Goal: Information Seeking & Learning: Learn about a topic

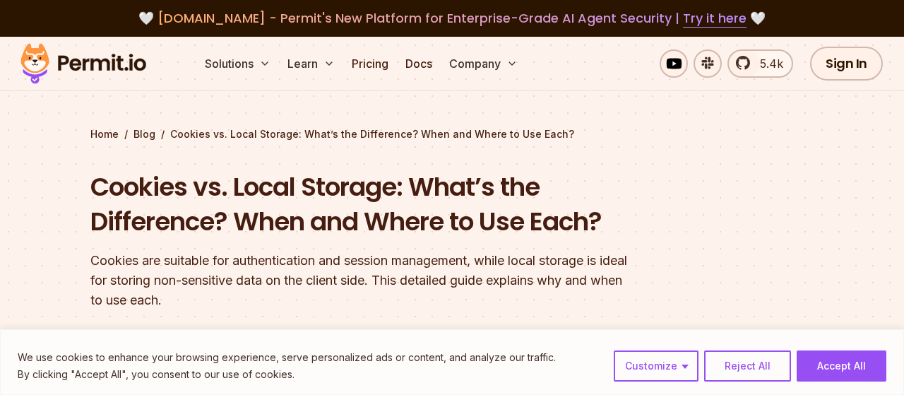
drag, startPoint x: 591, startPoint y: 254, endPoint x: 594, endPoint y: 242, distance: 12.3
click at [597, 231] on div "Cookies vs. Local Storage: What’s the Difference? When and Where to Use Each? C…" at bounding box center [361, 240] width 543 height 141
click at [545, 269] on div "Cookies are suitable for authentication and session management, while local sto…" at bounding box center [361, 280] width 543 height 59
drag, startPoint x: 584, startPoint y: 293, endPoint x: 567, endPoint y: 172, distance: 122.8
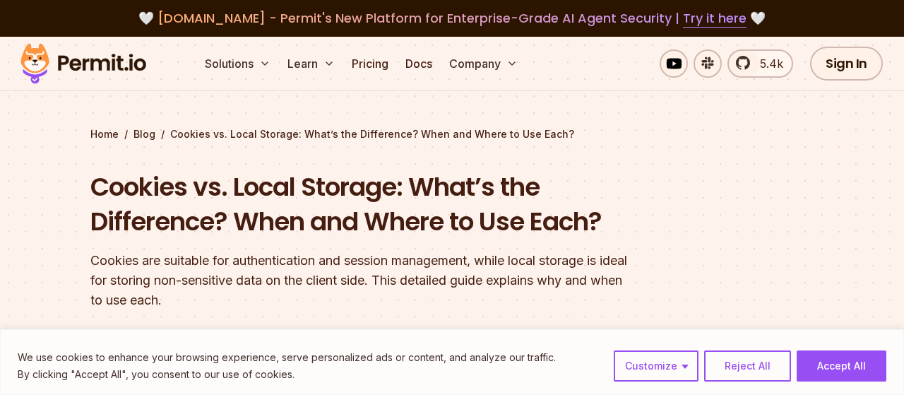
click at [559, 216] on h1 "Cookies vs. Local Storage: What’s the Difference? When and Where to Use Each?" at bounding box center [361, 205] width 543 height 70
drag, startPoint x: 529, startPoint y: 306, endPoint x: 553, endPoint y: 199, distance: 110.1
click at [531, 210] on h1 "Cookies vs. Local Storage: What’s the Difference? When and Where to Use Each?" at bounding box center [361, 205] width 543 height 70
drag, startPoint x: 473, startPoint y: 293, endPoint x: 531, endPoint y: 234, distance: 82.0
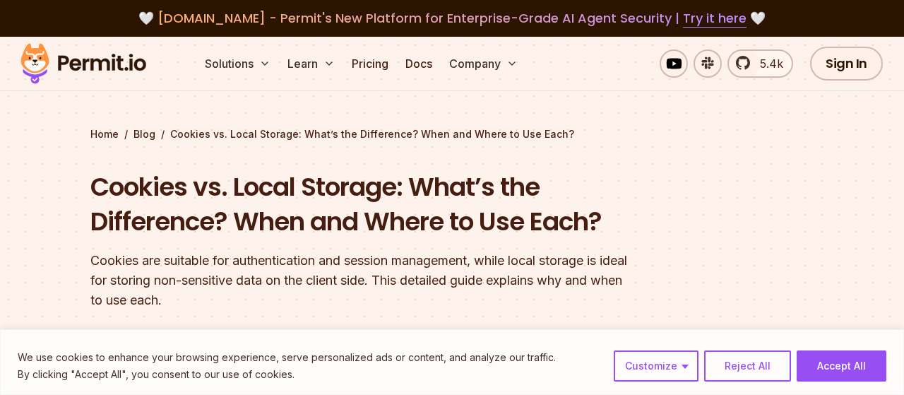
click at [522, 235] on h1 "Cookies vs. Local Storage: What’s the Difference? When and Where to Use Each?" at bounding box center [361, 205] width 543 height 70
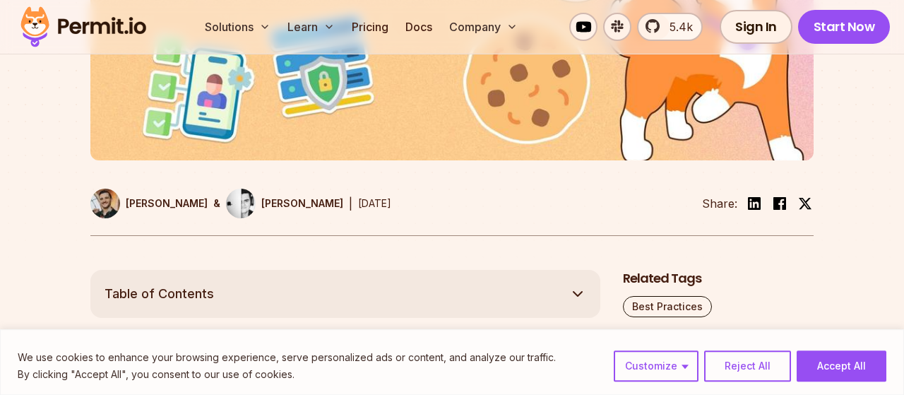
scroll to position [808, 0]
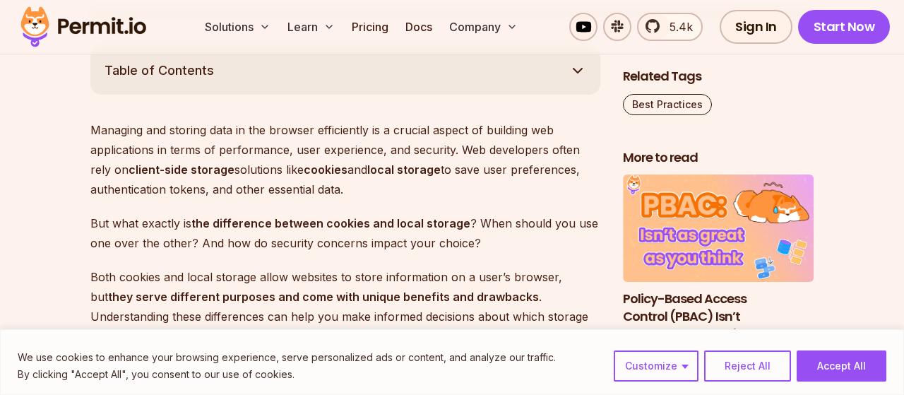
drag, startPoint x: 242, startPoint y: 175, endPoint x: 82, endPoint y: 119, distance: 169.4
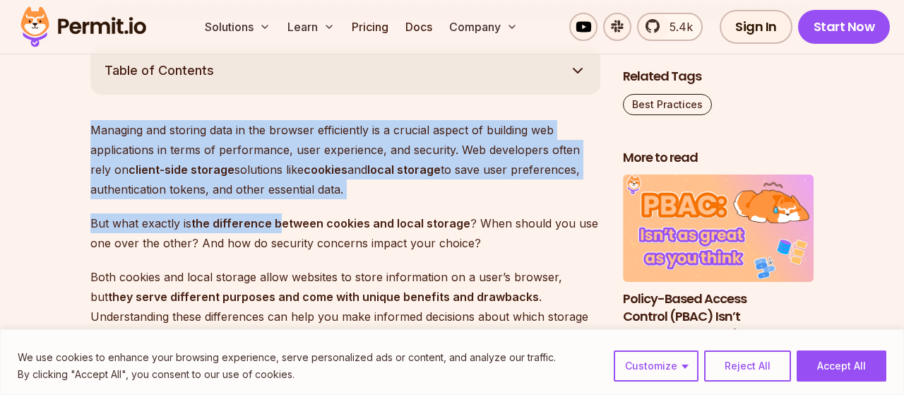
drag, startPoint x: 64, startPoint y: 129, endPoint x: 299, endPoint y: 225, distance: 253.5
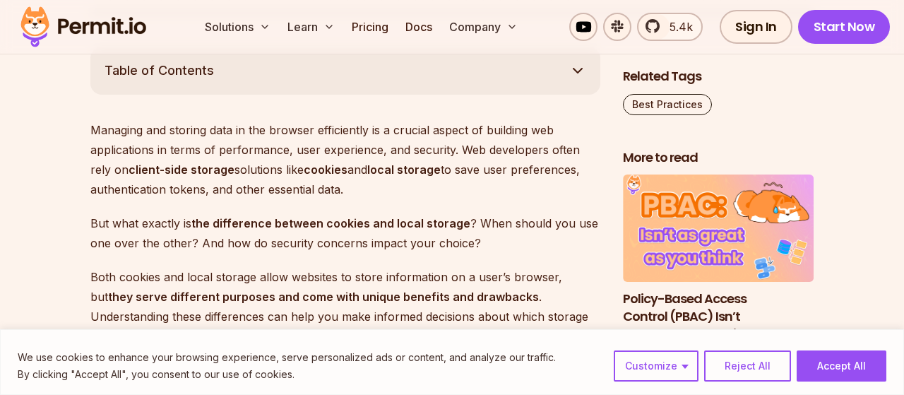
scroll to position [882, 0]
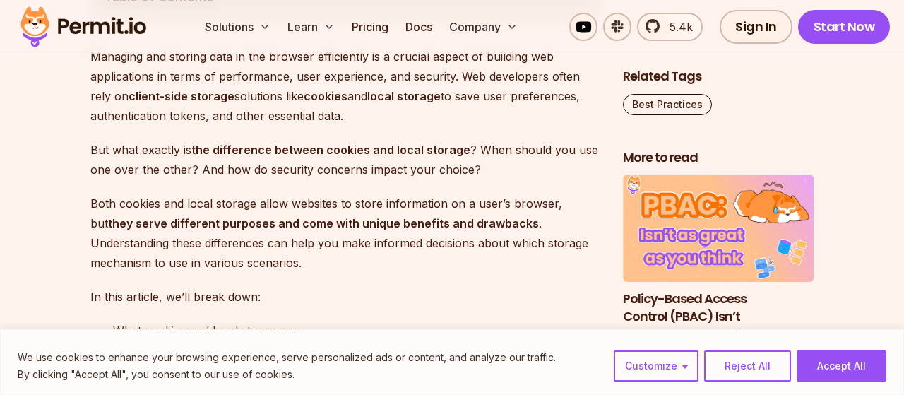
drag, startPoint x: 441, startPoint y: 270, endPoint x: 447, endPoint y: 127, distance: 142.9
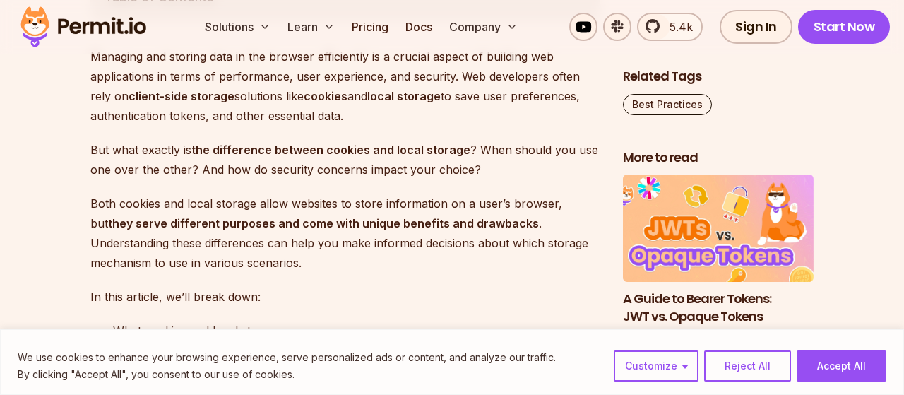
click at [413, 165] on p "But what exactly is the difference between cookies and local storage ? When sho…" at bounding box center [345, 160] width 510 height 40
drag, startPoint x: 454, startPoint y: 123, endPoint x: 449, endPoint y: 264, distance: 140.7
click at [452, 241] on p "Both cookies and local storage allow websites to store information on a user’s …" at bounding box center [345, 233] width 510 height 79
drag, startPoint x: 424, startPoint y: 264, endPoint x: 425, endPoint y: 133, distance: 131.4
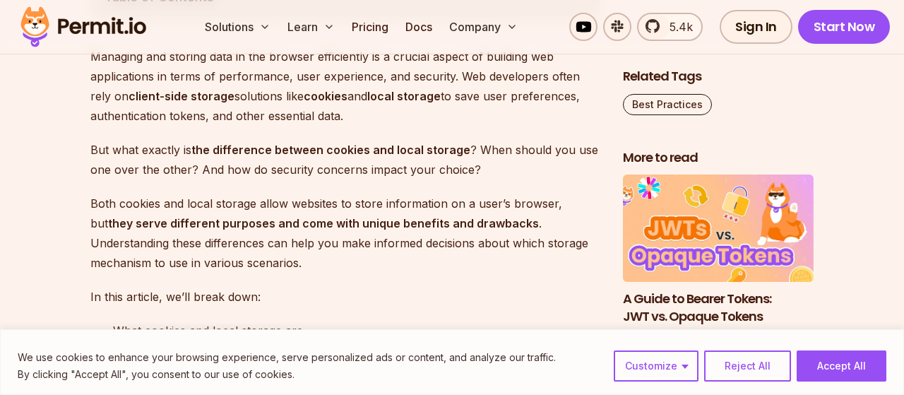
click at [410, 160] on p "But what exactly is the difference between cookies and local storage ? When sho…" at bounding box center [345, 160] width 510 height 40
drag, startPoint x: 405, startPoint y: 268, endPoint x: 421, endPoint y: 143, distance: 125.4
click at [409, 175] on p "But what exactly is the difference between cookies and local storage ? When sho…" at bounding box center [345, 160] width 510 height 40
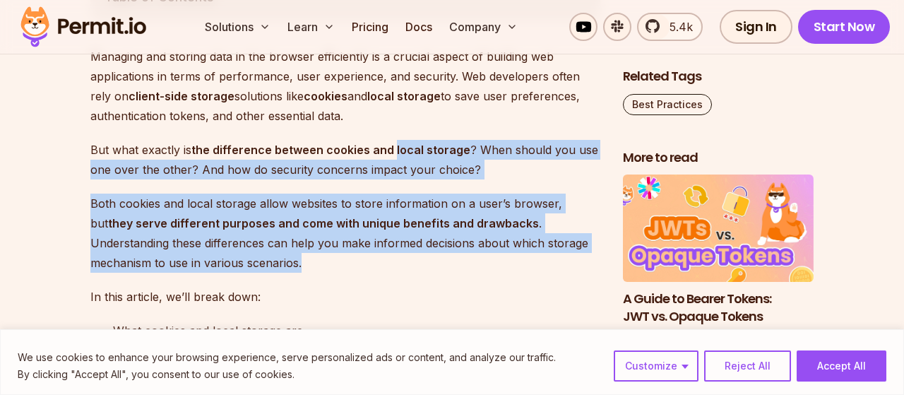
drag, startPoint x: 373, startPoint y: 268, endPoint x: 391, endPoint y: 147, distance: 122.1
click at [369, 216] on strong "they serve different purposes and come with unique benefits and drawbacks" at bounding box center [323, 223] width 431 height 14
drag, startPoint x: 364, startPoint y: 224, endPoint x: 369, endPoint y: 177, distance: 46.9
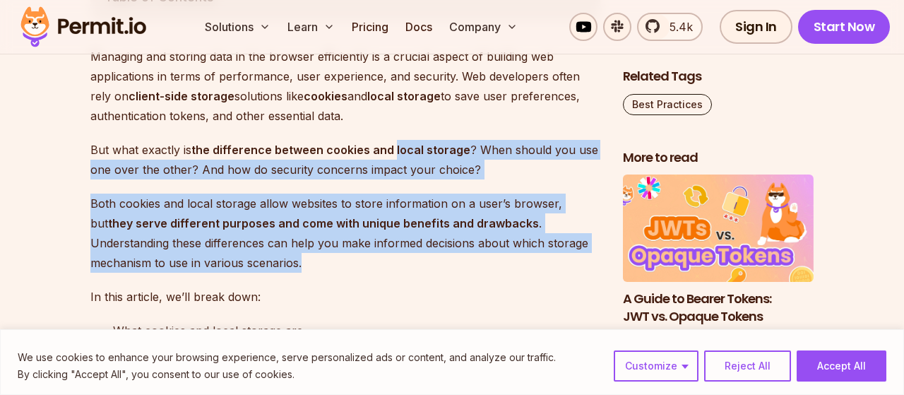
click at [370, 200] on p "Both cookies and local storage allow websites to store information on a user’s …" at bounding box center [345, 233] width 510 height 79
drag, startPoint x: 430, startPoint y: 258, endPoint x: 422, endPoint y: 123, distance: 135.2
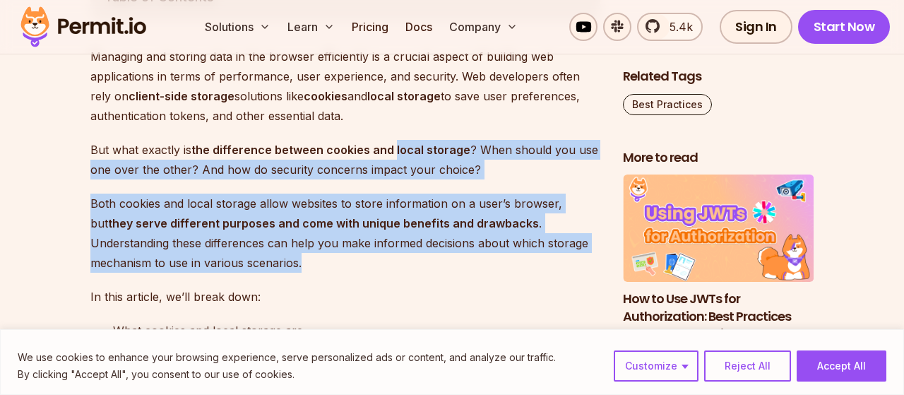
click at [411, 232] on p "Both cookies and local storage allow websites to store information on a user’s …" at bounding box center [345, 233] width 510 height 79
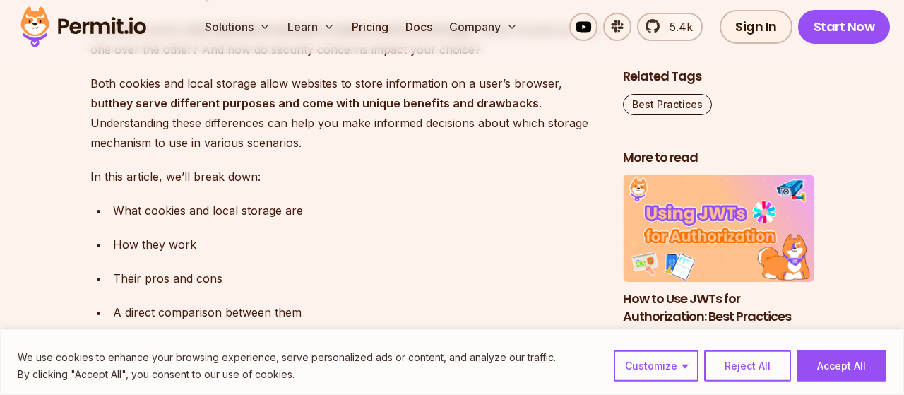
scroll to position [1029, 0]
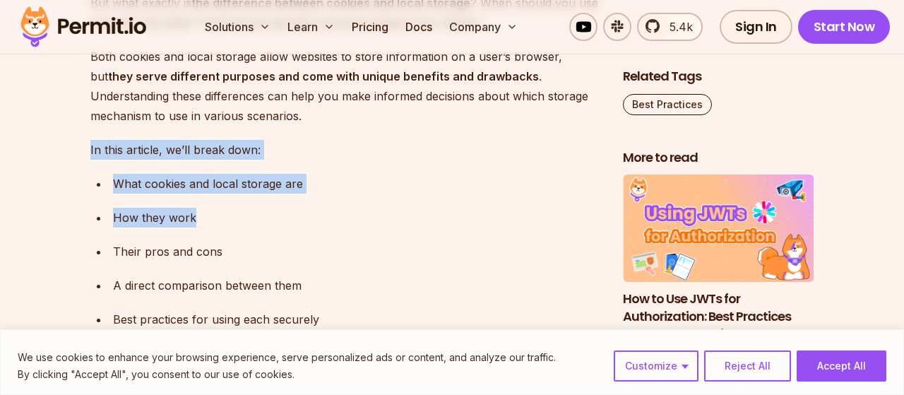
drag, startPoint x: 371, startPoint y: 227, endPoint x: 355, endPoint y: 122, distance: 105.7
click at [414, 190] on div "What cookies and local storage are" at bounding box center [357, 184] width 488 height 20
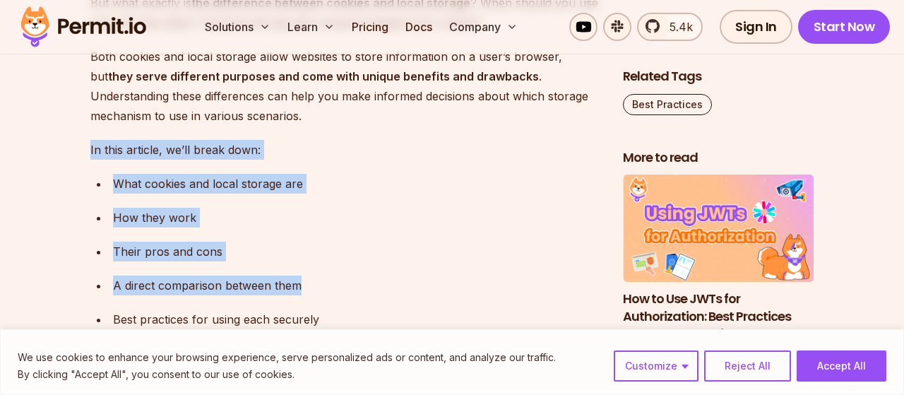
drag, startPoint x: 342, startPoint y: 132, endPoint x: 341, endPoint y: 112, distance: 19.8
click at [325, 179] on div "What cookies and local storage are" at bounding box center [357, 184] width 488 height 20
drag, startPoint x: 341, startPoint y: 271, endPoint x: 334, endPoint y: 183, distance: 87.9
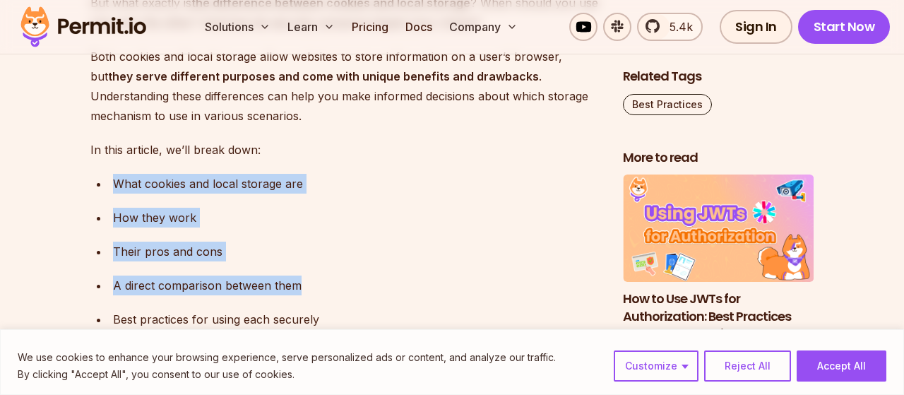
click at [331, 199] on ul "What cookies and local storage are How they work Their pros and cons A direct c…" at bounding box center [345, 251] width 510 height 155
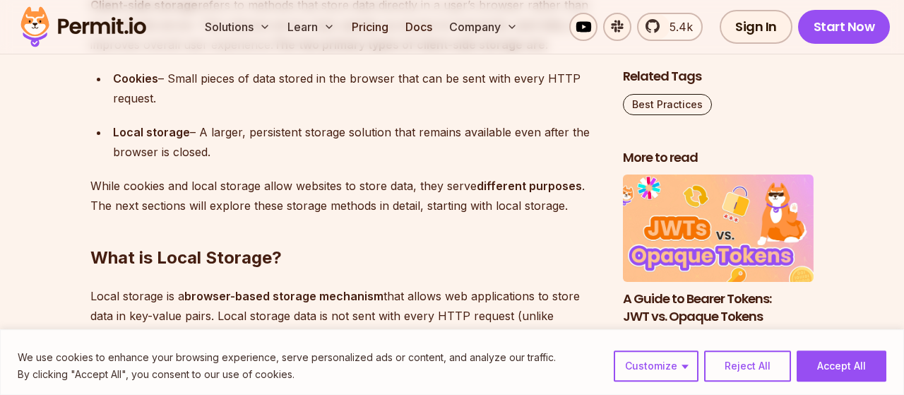
scroll to position [1911, 0]
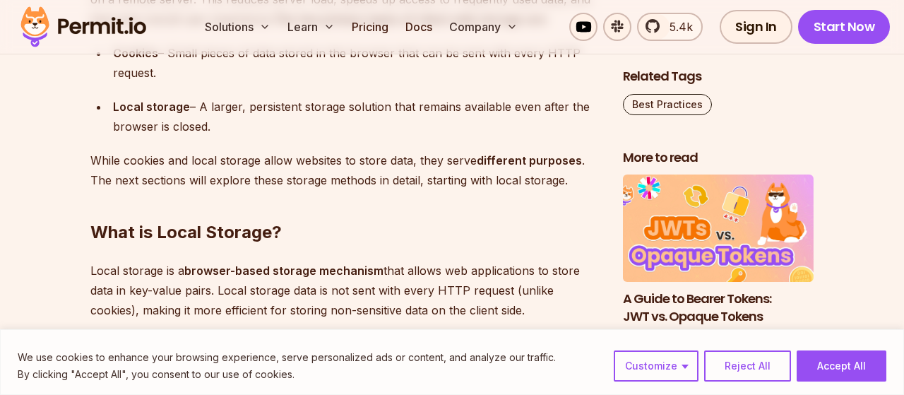
click at [389, 112] on div "Local storage – A larger, persistent storage solution that remains available ev…" at bounding box center [357, 117] width 488 height 40
drag, startPoint x: 538, startPoint y: 87, endPoint x: 569, endPoint y: 212, distance: 128.9
click at [574, 180] on h2 "What is Local Storage?" at bounding box center [345, 204] width 510 height 79
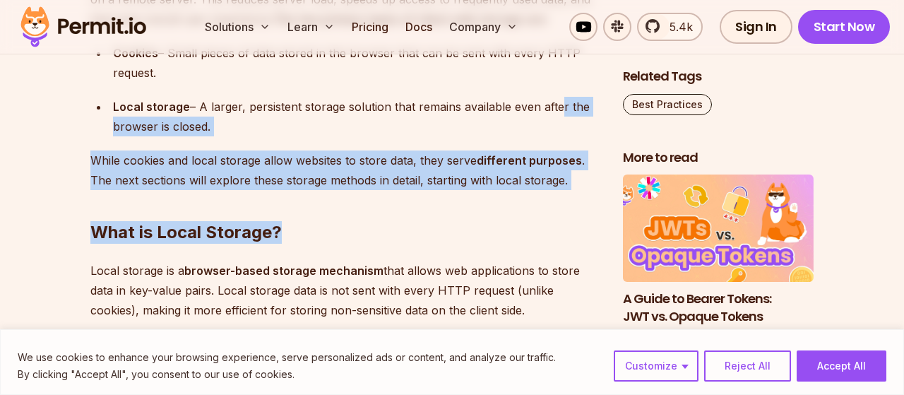
drag, startPoint x: 572, startPoint y: 193, endPoint x: 552, endPoint y: 87, distance: 108.0
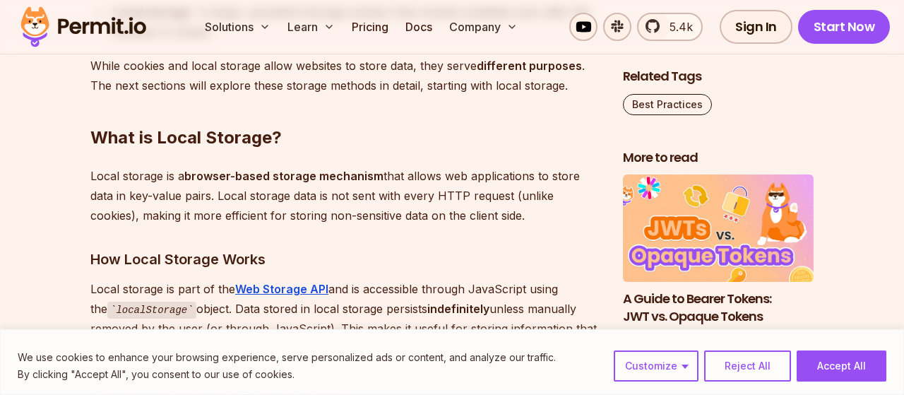
scroll to position [2058, 0]
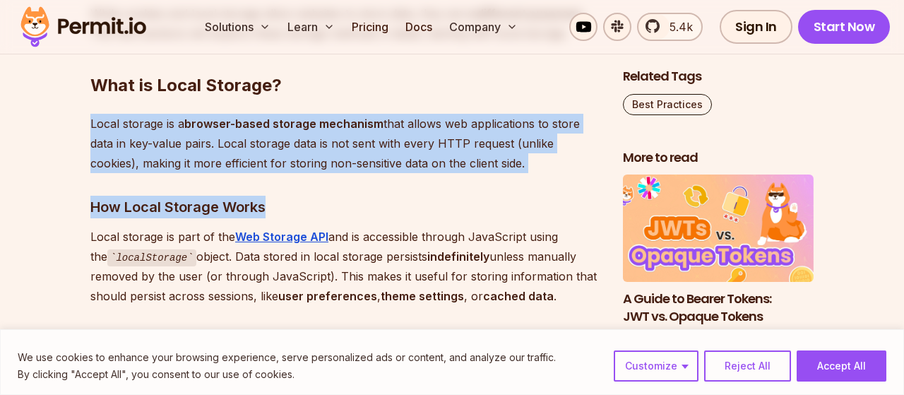
drag, startPoint x: 535, startPoint y: 119, endPoint x: 553, endPoint y: 186, distance: 68.7
click at [546, 158] on p "Local storage is a browser-based storage mechanism that allows web applications…" at bounding box center [345, 143] width 510 height 59
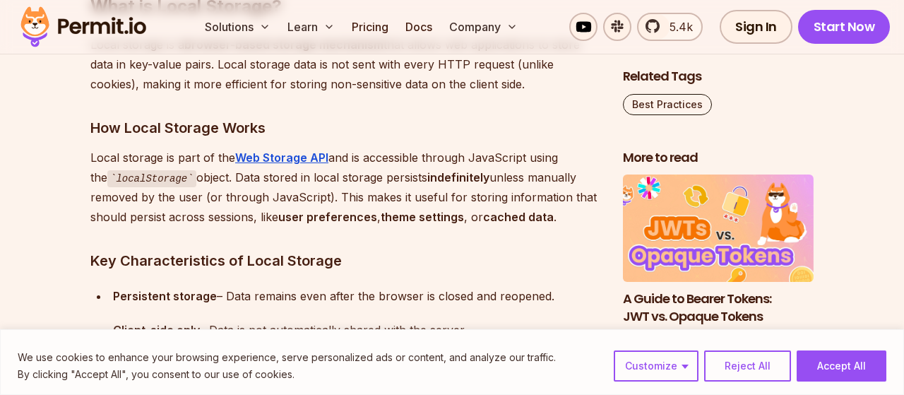
scroll to position [2205, 0]
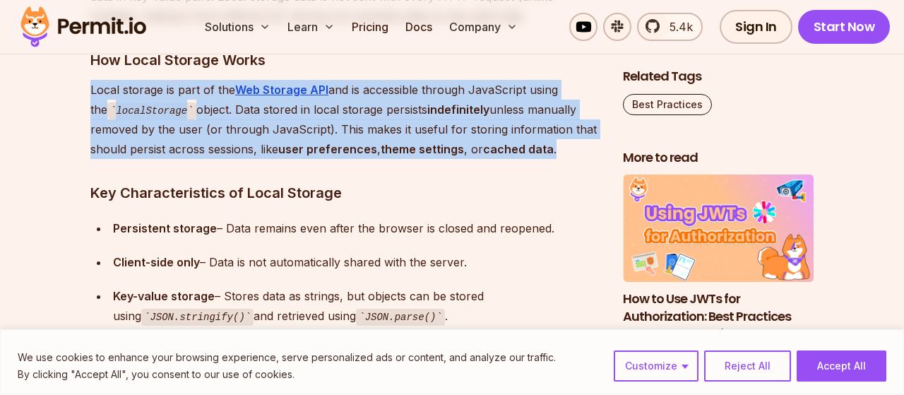
click at [543, 122] on p "Local storage is part of the Web Storage API and is accessible through JavaScri…" at bounding box center [345, 120] width 510 height 80
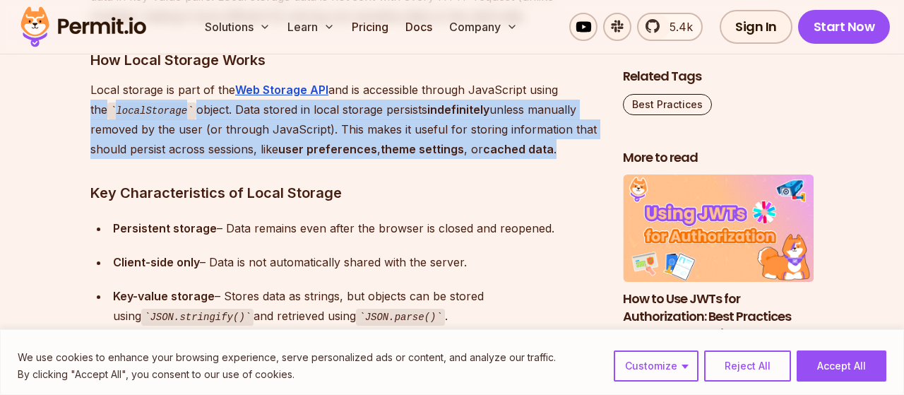
drag, startPoint x: 562, startPoint y: 153, endPoint x: 555, endPoint y: 99, distance: 54.2
click at [552, 124] on p "Local storage is part of the Web Storage API and is accessible through JavaScri…" at bounding box center [345, 120] width 510 height 80
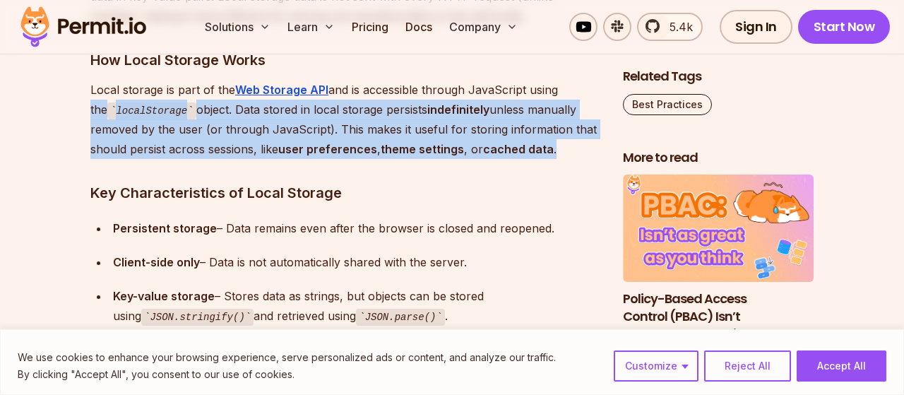
drag, startPoint x: 278, startPoint y: 155, endPoint x: 539, endPoint y: 155, distance: 261.5
click at [539, 156] on p "Local storage is part of the Web Storage API and is accessible through JavaScri…" at bounding box center [345, 120] width 510 height 80
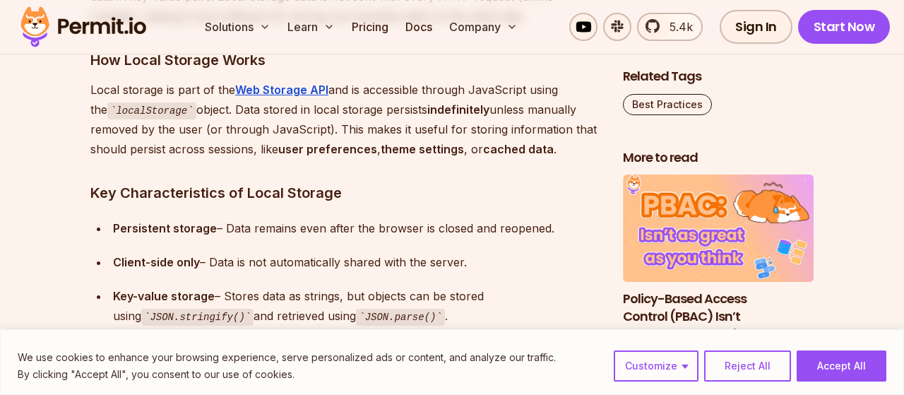
click at [546, 153] on strong "cached data" at bounding box center [518, 149] width 71 height 14
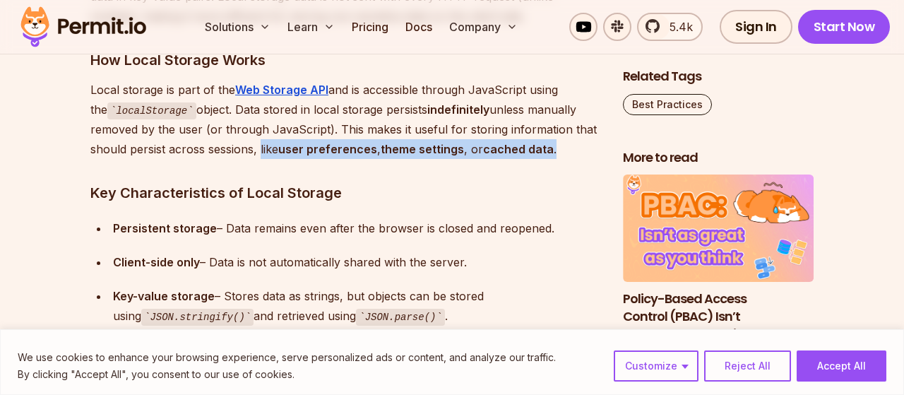
drag, startPoint x: 568, startPoint y: 143, endPoint x: 259, endPoint y: 153, distance: 309.7
click at [259, 153] on p "Local storage is part of the Web Storage API and is accessible through JavaScri…" at bounding box center [345, 120] width 510 height 80
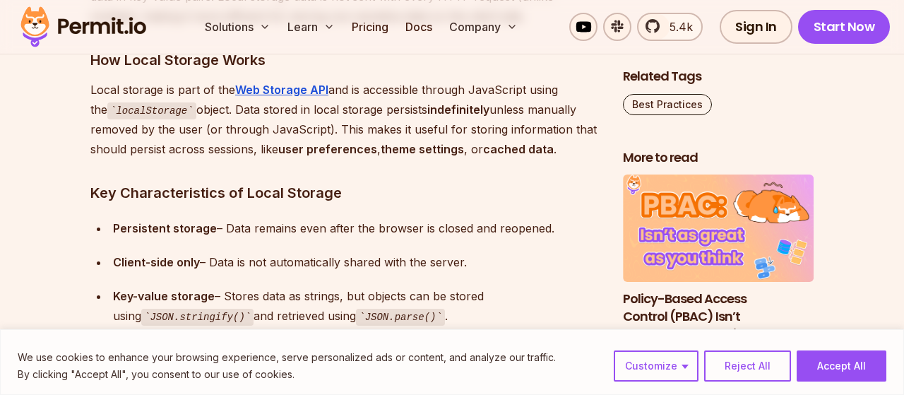
click at [259, 153] on p "Local storage is part of the Web Storage API and is accessible through JavaScri…" at bounding box center [345, 120] width 510 height 80
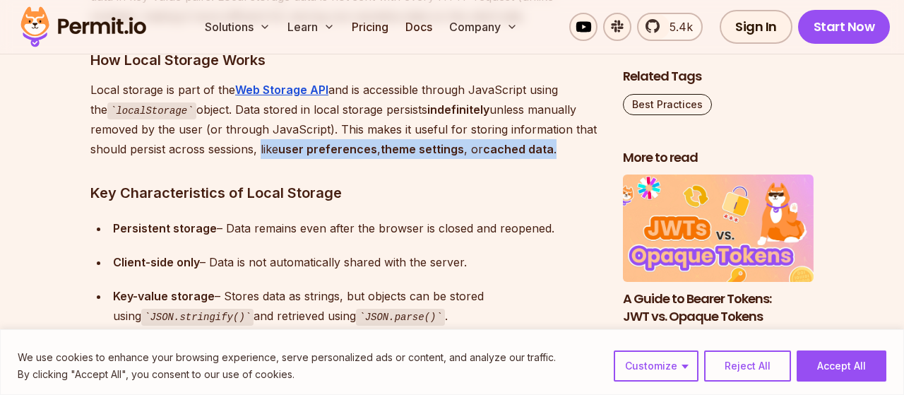
drag, startPoint x: 257, startPoint y: 155, endPoint x: 560, endPoint y: 160, distance: 303.2
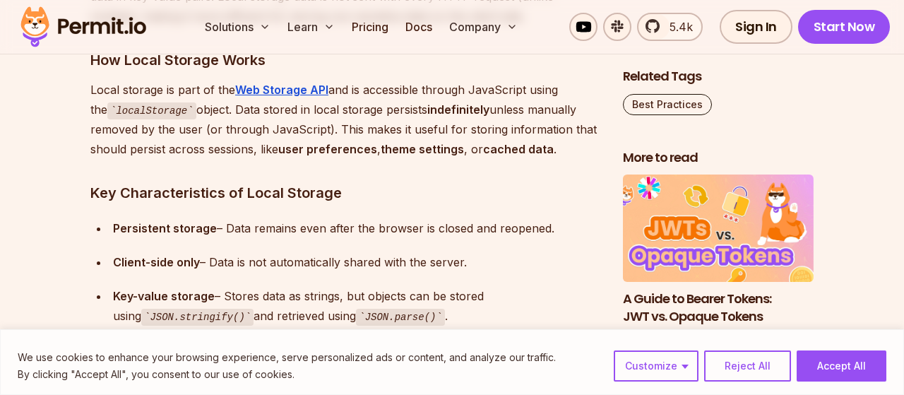
drag, startPoint x: 530, startPoint y: 294, endPoint x: 531, endPoint y: 207, distance: 86.9
click at [515, 236] on div "Persistent storage – Data remains even after the browser is closed and reopened." at bounding box center [357, 228] width 488 height 20
drag, startPoint x: 519, startPoint y: 264, endPoint x: 528, endPoint y: 165, distance: 100.0
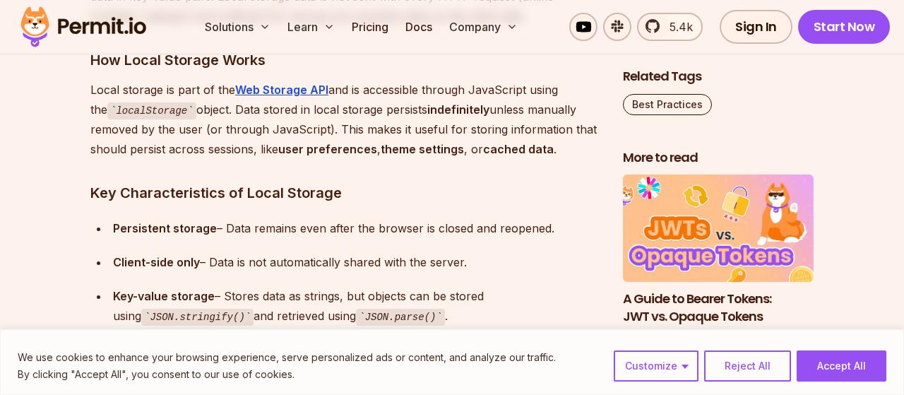
drag, startPoint x: 500, startPoint y: 219, endPoint x: 538, endPoint y: 226, distance: 39.5
click at [500, 219] on div "Persistent storage – Data remains even after the browser is closed and reopened." at bounding box center [357, 228] width 488 height 20
drag, startPoint x: 570, startPoint y: 184, endPoint x: 541, endPoint y: 264, distance: 84.9
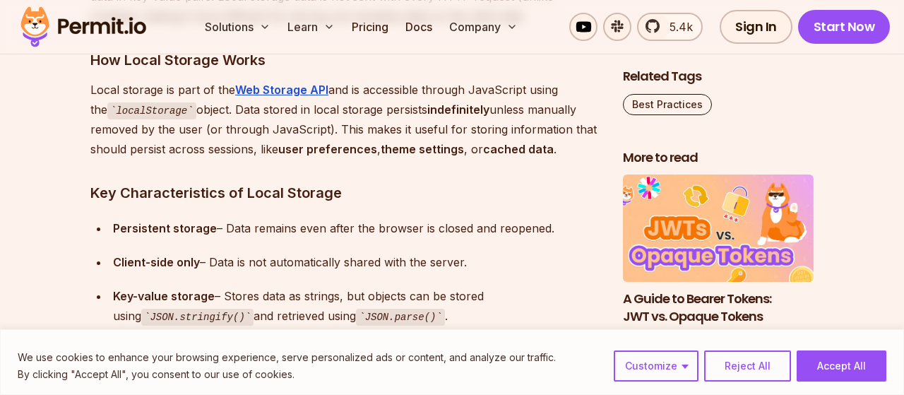
click at [543, 245] on ul "Persistent storage – Data remains even after the browser is closed and reopened…" at bounding box center [345, 289] width 510 height 142
drag, startPoint x: 525, startPoint y: 266, endPoint x: 594, endPoint y: 170, distance: 118.5
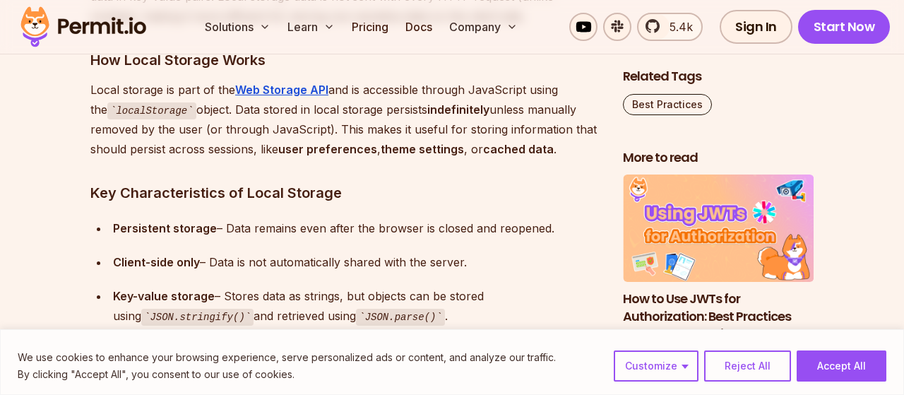
drag, startPoint x: 514, startPoint y: 261, endPoint x: 521, endPoint y: 161, distance: 100.6
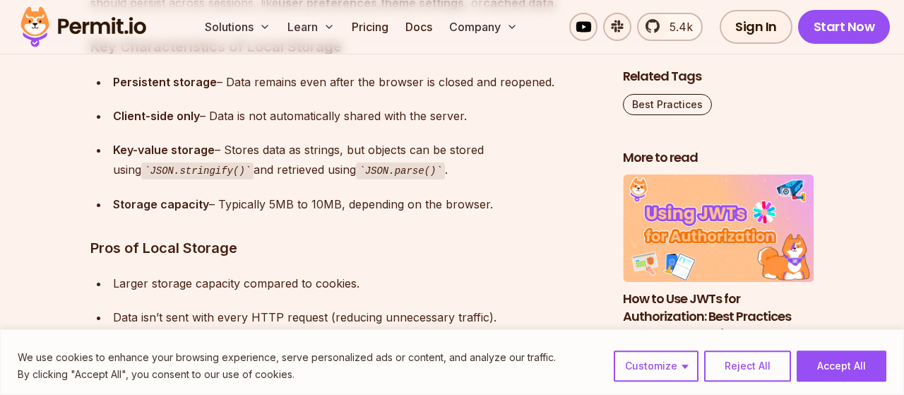
scroll to position [2352, 0]
drag, startPoint x: 515, startPoint y: 196, endPoint x: 545, endPoint y: 72, distance: 127.9
click at [545, 72] on ul "Persistent storage – Data remains even after the browser is closed and reopened…" at bounding box center [345, 142] width 510 height 142
drag, startPoint x: 518, startPoint y: 167, endPoint x: 539, endPoint y: 163, distance: 21.6
click at [524, 167] on div "Key-value storage – Stores data as strings, but objects can be stored using JSO…" at bounding box center [357, 159] width 488 height 40
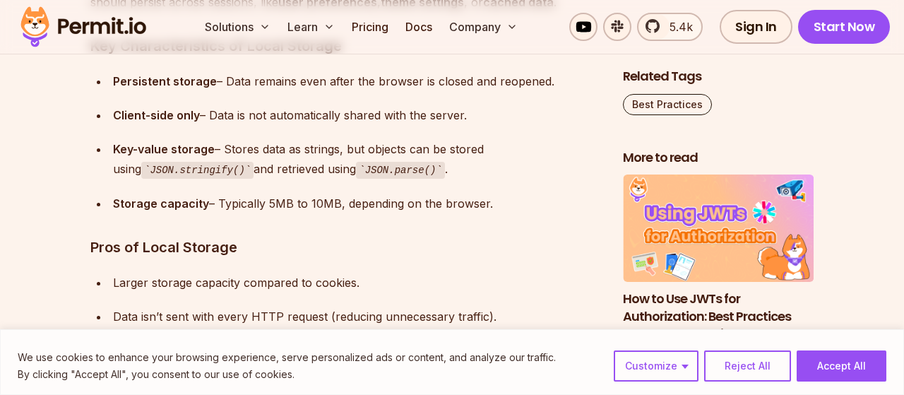
drag, startPoint x: 573, startPoint y: 114, endPoint x: 551, endPoint y: 211, distance: 99.9
click at [551, 211] on ul "Persistent storage – Data remains even after the browser is closed and reopened…" at bounding box center [345, 142] width 510 height 142
click at [550, 204] on div "Storage capacity – Typically 5MB to 10MB, depending on the browser." at bounding box center [357, 204] width 488 height 20
drag, startPoint x: 534, startPoint y: 213, endPoint x: 541, endPoint y: 151, distance: 62.7
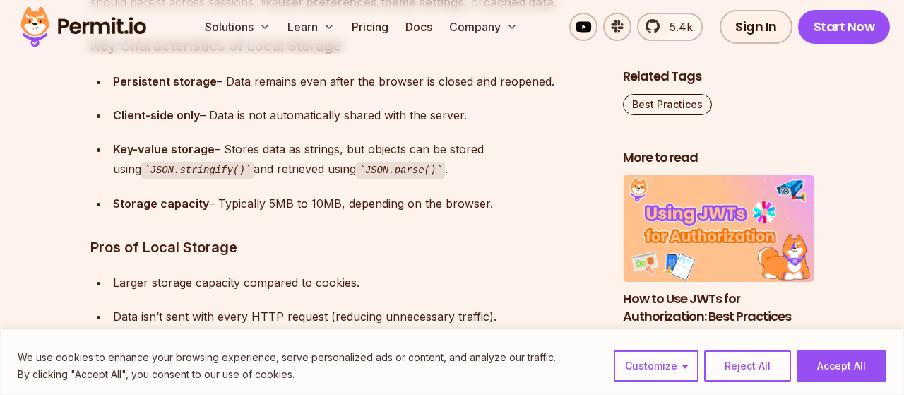
click at [532, 156] on div "Key-value storage – Stores data as strings, but objects can be stored using JSO…" at bounding box center [357, 159] width 488 height 40
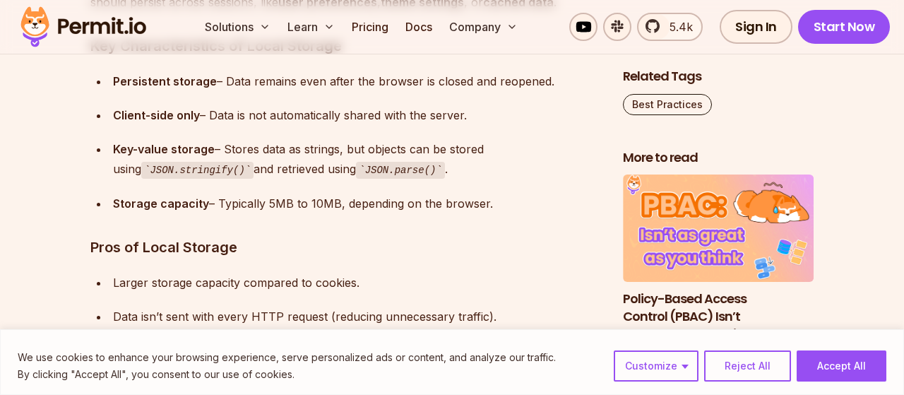
drag, startPoint x: 528, startPoint y: 190, endPoint x: 565, endPoint y: 102, distance: 95.9
click at [565, 102] on ul "Persistent storage – Data remains even after the browser is closed and reopened…" at bounding box center [345, 142] width 510 height 142
click at [536, 164] on div "Key-value storage – Stores data as strings, but objects can be stored using JSO…" at bounding box center [357, 159] width 488 height 40
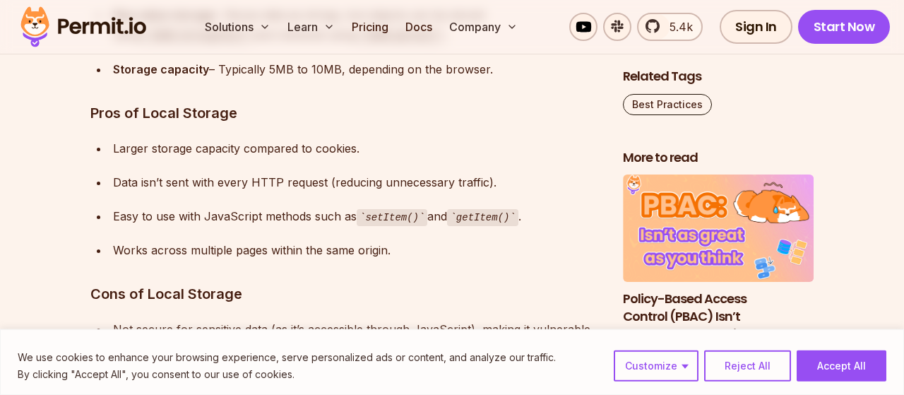
scroll to position [2499, 0]
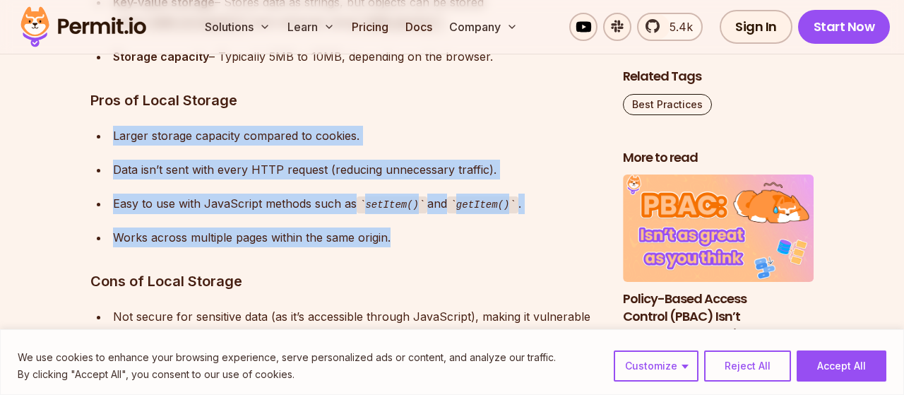
drag, startPoint x: 517, startPoint y: 228, endPoint x: 524, endPoint y: 93, distance: 135.1
click at [498, 141] on div "Larger storage capacity compared to cookies." at bounding box center [357, 136] width 488 height 20
drag, startPoint x: 494, startPoint y: 226, endPoint x: 517, endPoint y: 107, distance: 121.5
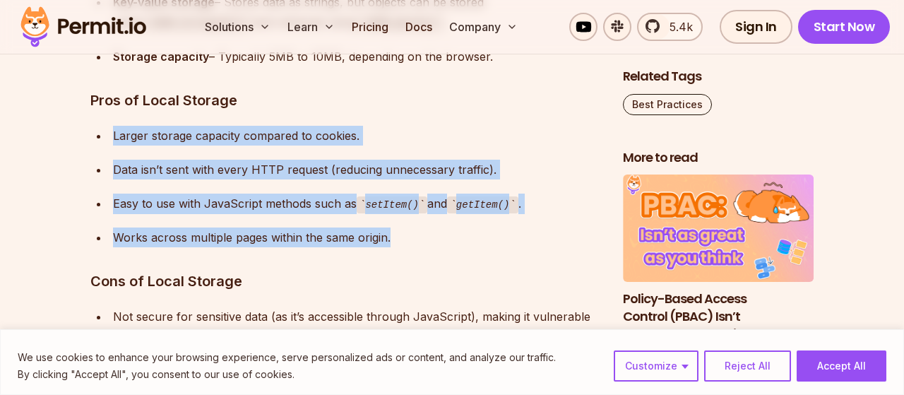
click at [470, 178] on div "Data isn’t sent with every HTTP request (reducing unnecessary traffic)." at bounding box center [357, 170] width 488 height 20
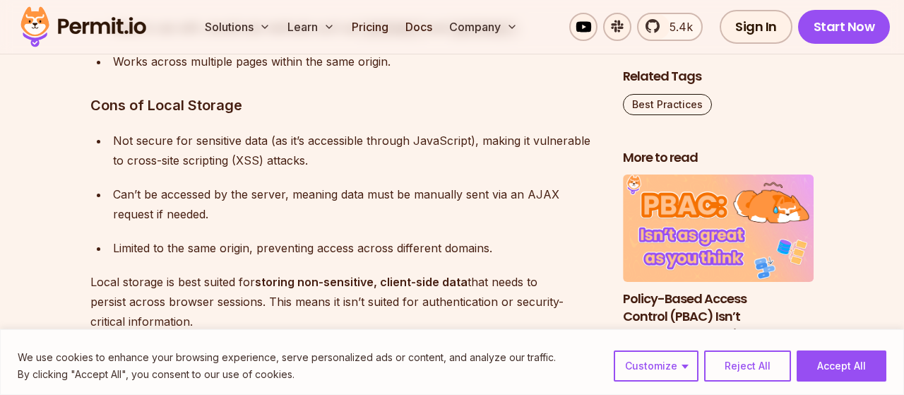
drag, startPoint x: 468, startPoint y: 152, endPoint x: 464, endPoint y: 164, distance: 12.7
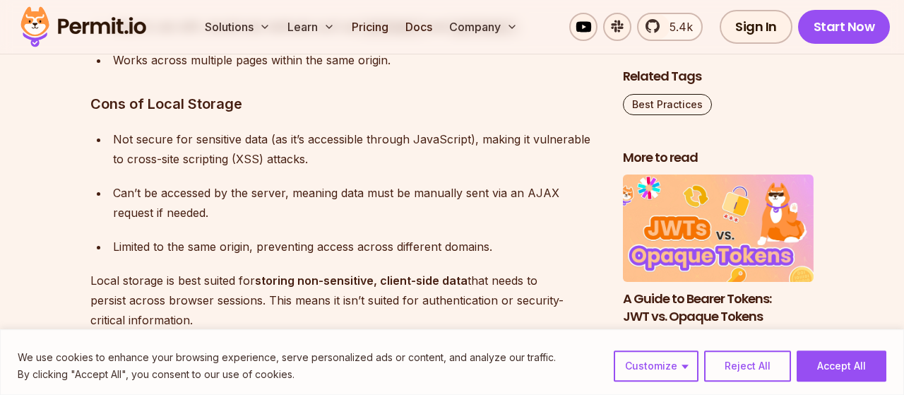
click at [464, 164] on div "Not secure for sensitive data (as it’s accessible through JavaScript), making i…" at bounding box center [357, 149] width 488 height 40
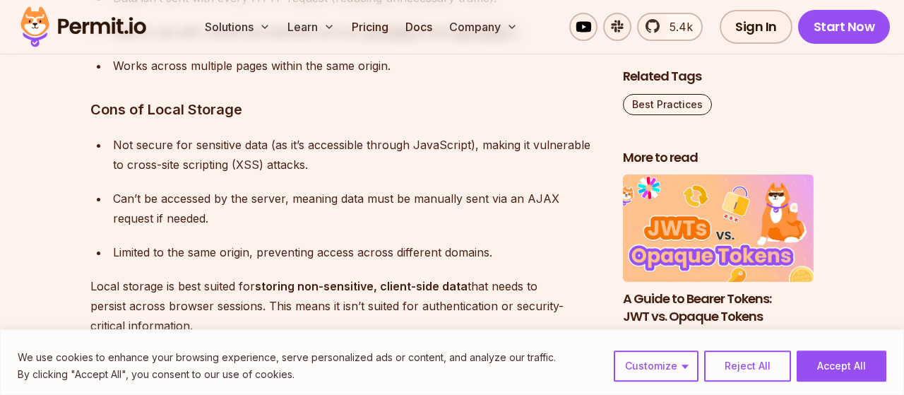
drag, startPoint x: 447, startPoint y: 189, endPoint x: 436, endPoint y: 180, distance: 14.6
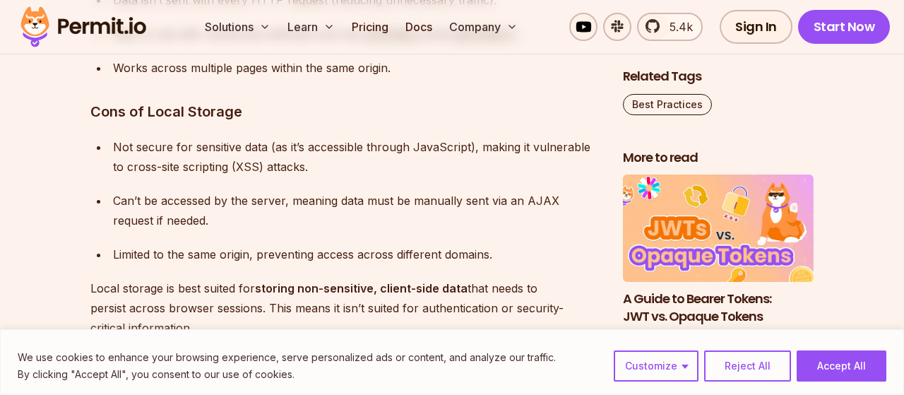
click at [435, 180] on ul "Not secure for sensitive data (as it’s accessible through JavaScript), making i…" at bounding box center [345, 200] width 510 height 127
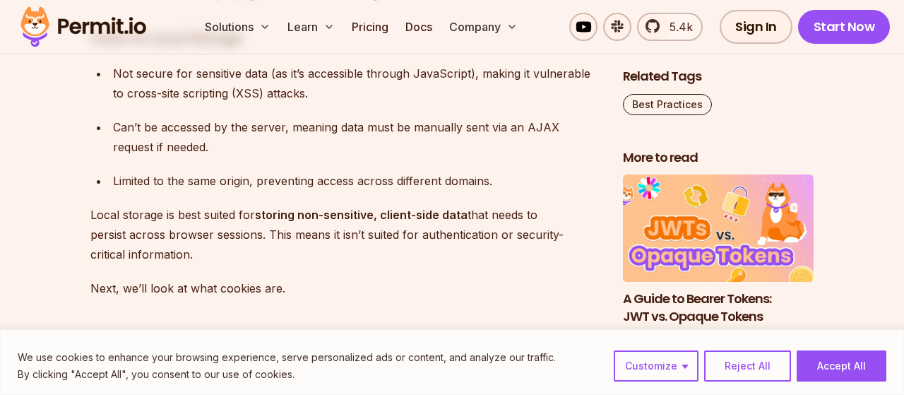
scroll to position [2750, 0]
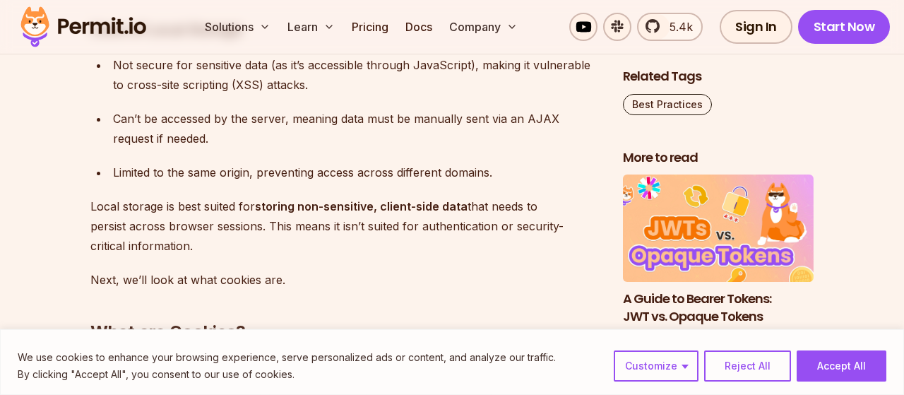
click at [421, 167] on div "Limited to the same origin, preventing access across different domains." at bounding box center [357, 173] width 488 height 20
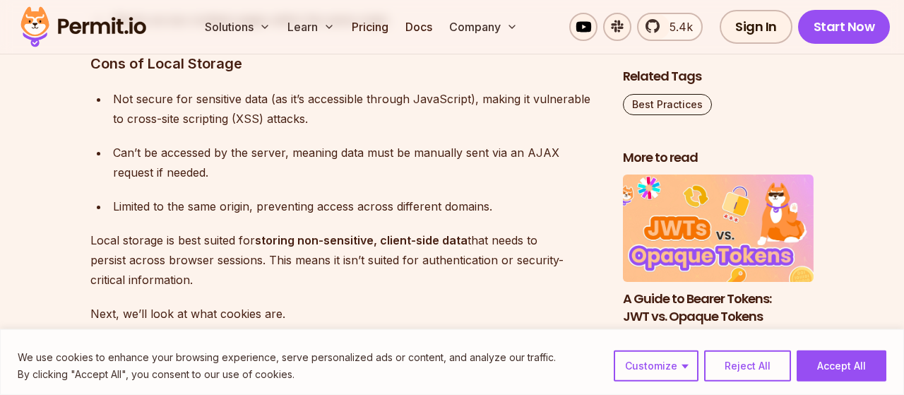
drag, startPoint x: 429, startPoint y: 151, endPoint x: 429, endPoint y: 160, distance: 9.2
click at [429, 160] on div "Can’t be accessed by the server, meaning data must be manually sent via an AJAX…" at bounding box center [357, 161] width 488 height 40
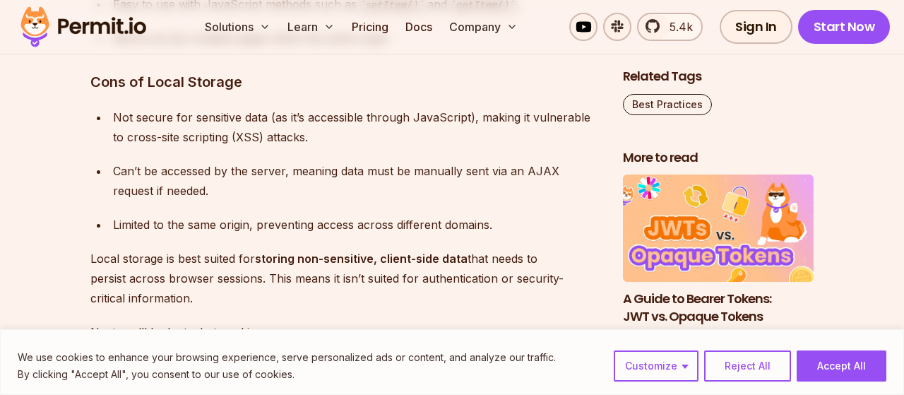
drag, startPoint x: 429, startPoint y: 177, endPoint x: 429, endPoint y: 165, distance: 12.0
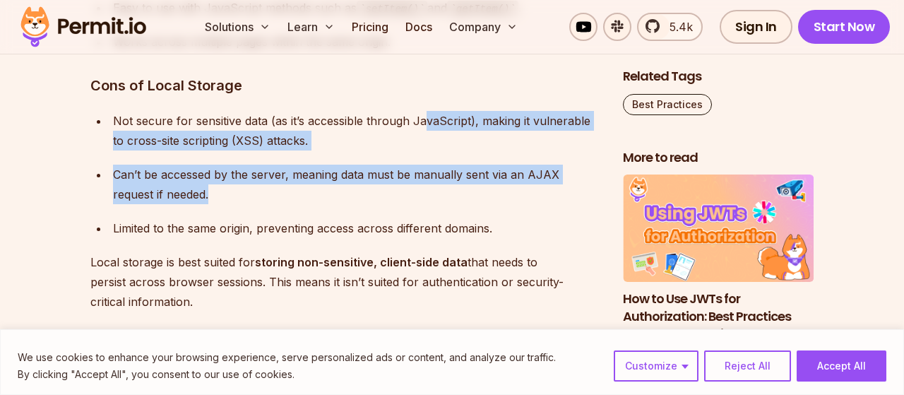
drag, startPoint x: 423, startPoint y: 194, endPoint x: 428, endPoint y: 113, distance: 81.4
click at [428, 113] on ul "Not secure for sensitive data (as it’s accessible through JavaScript), making i…" at bounding box center [345, 174] width 510 height 127
drag, startPoint x: 452, startPoint y: 138, endPoint x: 447, endPoint y: 131, distance: 8.6
click at [449, 136] on div "Not secure for sensitive data (as it’s accessible through JavaScript), making i…" at bounding box center [357, 131] width 488 height 40
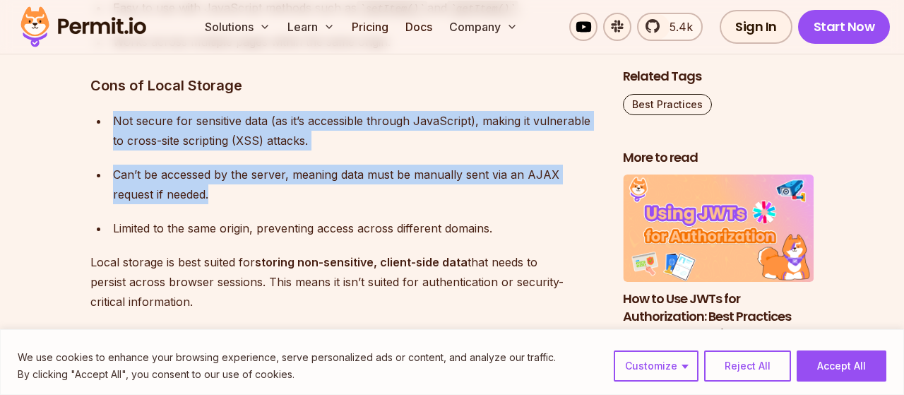
drag, startPoint x: 401, startPoint y: 119, endPoint x: 399, endPoint y: 108, distance: 11.4
click at [387, 138] on div "Not secure for sensitive data (as it’s accessible through JavaScript), making i…" at bounding box center [357, 131] width 488 height 40
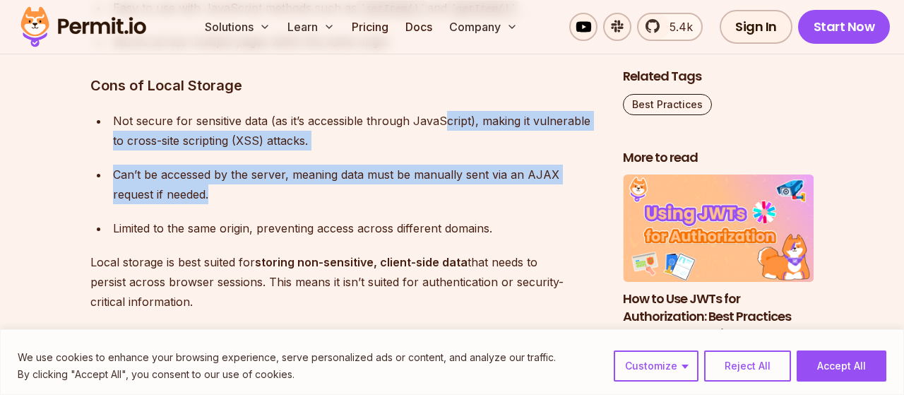
drag, startPoint x: 454, startPoint y: 186, endPoint x: 440, endPoint y: 113, distance: 74.1
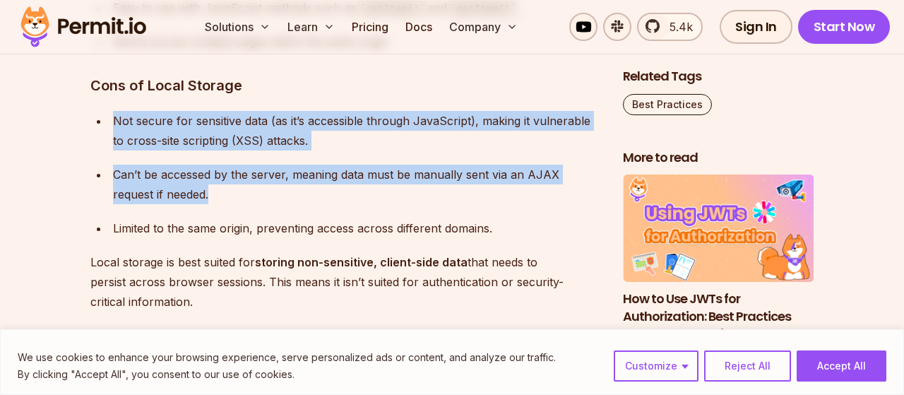
click at [431, 124] on div "Not secure for sensitive data (as it’s accessible through JavaScript), making i…" at bounding box center [357, 131] width 488 height 40
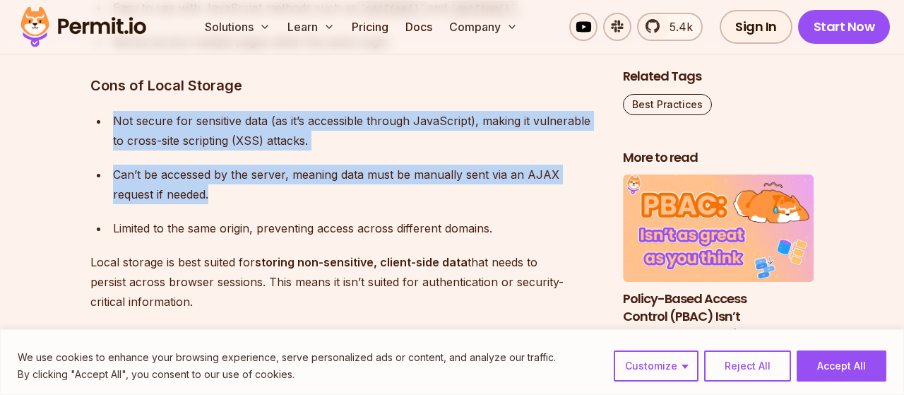
drag, startPoint x: 444, startPoint y: 194, endPoint x: 443, endPoint y: 81, distance: 113.1
click at [428, 151] on ul "Not secure for sensitive data (as it’s accessible through JavaScript), making i…" at bounding box center [345, 174] width 510 height 127
drag, startPoint x: 419, startPoint y: 207, endPoint x: 420, endPoint y: 102, distance: 104.6
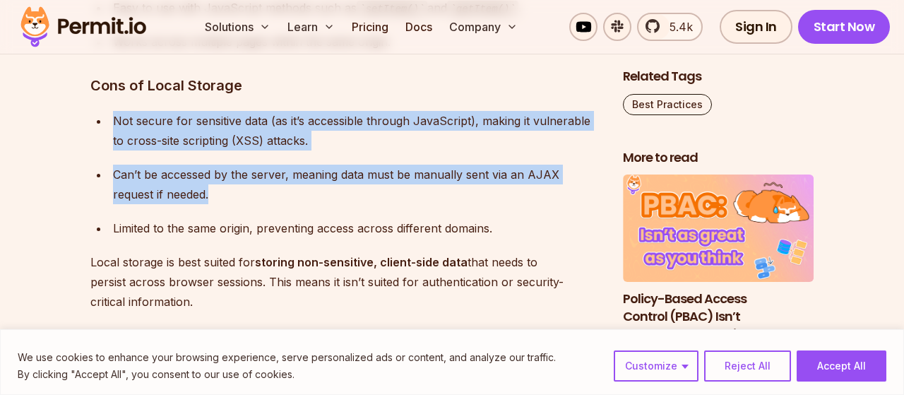
click at [399, 167] on div "Can’t be accessed by the server, meaning data must be manually sent via an AJAX…" at bounding box center [357, 185] width 488 height 40
drag, startPoint x: 389, startPoint y: 203, endPoint x: 412, endPoint y: 100, distance: 104.9
click at [437, 176] on div "Can’t be accessed by the server, meaning data must be manually sent via an AJAX…" at bounding box center [357, 185] width 488 height 40
drag, startPoint x: 428, startPoint y: 148, endPoint x: 430, endPoint y: 83, distance: 65.0
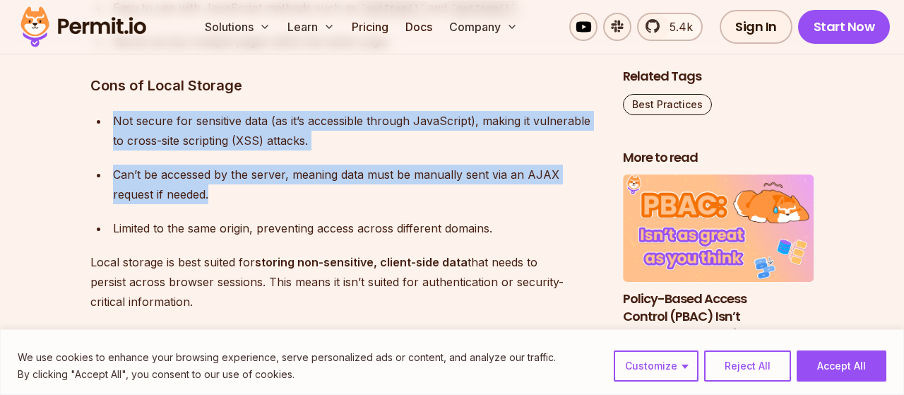
click at [420, 151] on ul "Not secure for sensitive data (as it’s accessible through JavaScript), making i…" at bounding box center [345, 174] width 510 height 127
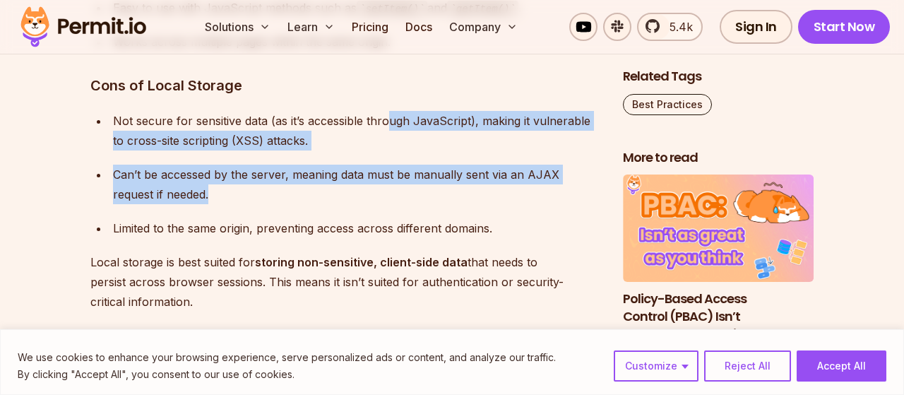
drag, startPoint x: 392, startPoint y: 196, endPoint x: 386, endPoint y: 122, distance: 73.8
click at [388, 120] on ul "Not secure for sensitive data (as it’s accessible through JavaScript), making i…" at bounding box center [345, 174] width 510 height 127
click at [376, 182] on div "Can’t be accessed by the server, meaning data must be manually sent via an AJAX…" at bounding box center [357, 185] width 488 height 40
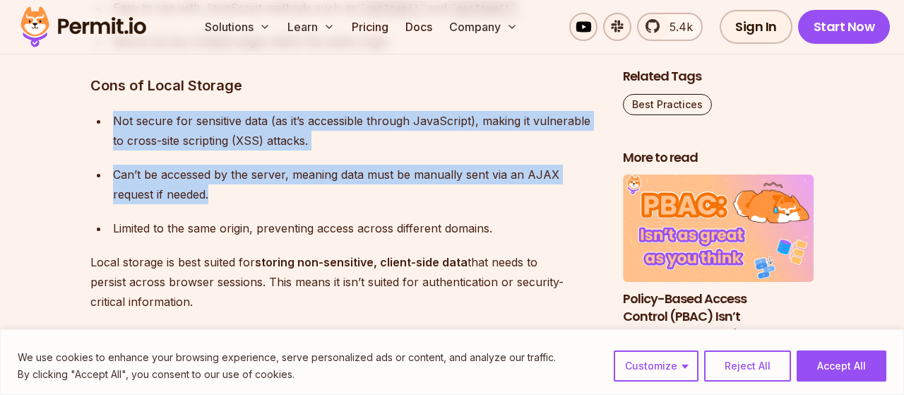
drag, startPoint x: 401, startPoint y: 196, endPoint x: 394, endPoint y: 97, distance: 99.9
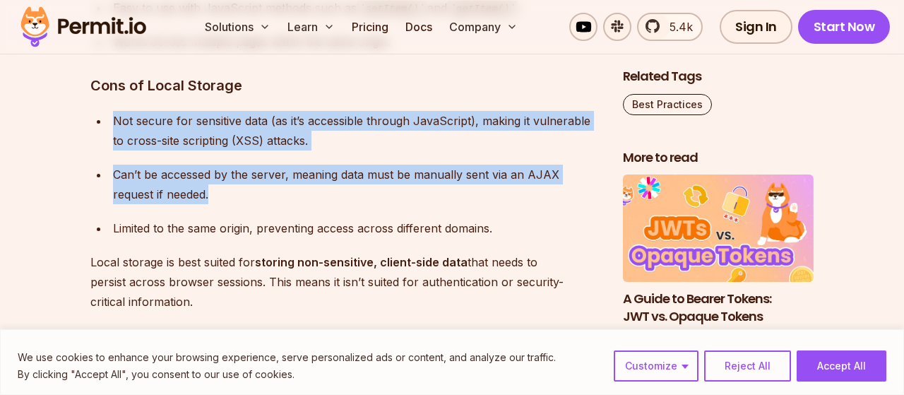
click at [397, 148] on div "Not secure for sensitive data (as it’s accessible through JavaScript), making i…" at bounding box center [357, 131] width 488 height 40
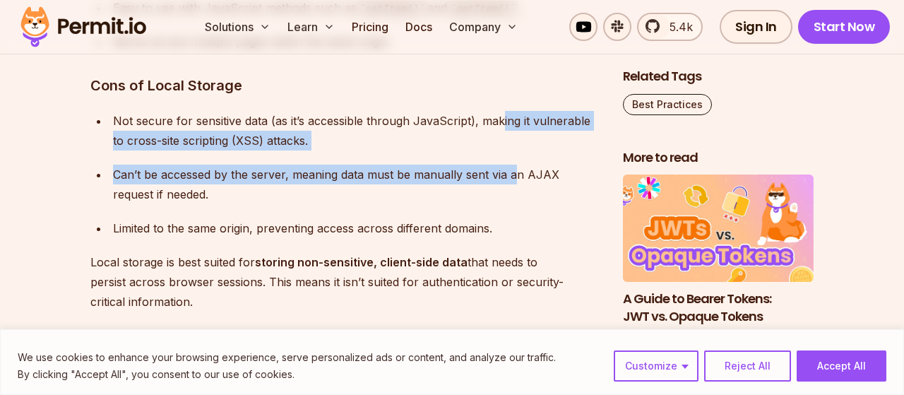
drag
click at [507, 177] on div "Can’t be accessed by the server, meaning data must be manually sent via an AJAX…" at bounding box center [357, 185] width 488 height 40
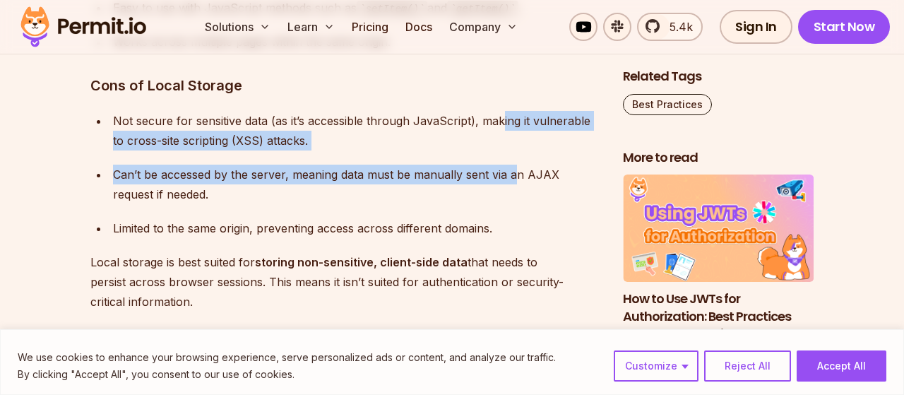
drag, startPoint x: 511, startPoint y: 309, endPoint x: 524, endPoint y: 233, distance: 76.8
drag, startPoint x: 502, startPoint y: 295, endPoint x: 510, endPoint y: 262, distance: 33.4
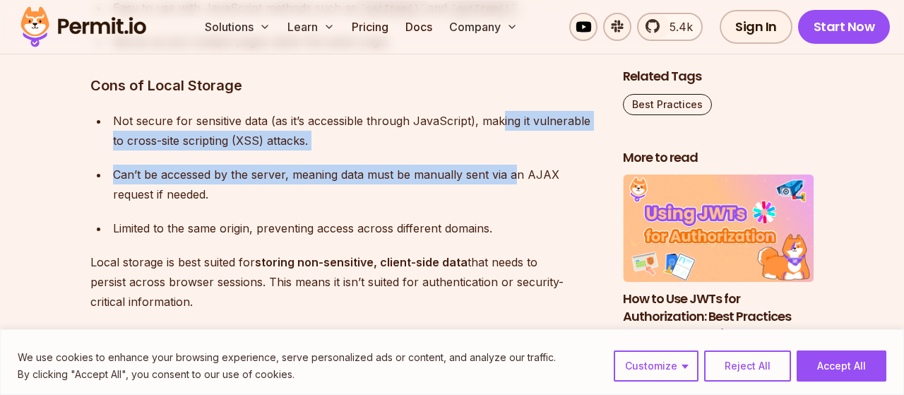
click at [509, 263] on p "Local storage is best suited for storing non-sensitive, client-side data that n…" at bounding box center [345, 281] width 510 height 59
click at [547, 261] on p "Local storage is best suited for storing non-sensitive, client-side data that n…" at bounding box center [345, 281] width 510 height 59
click at [483, 294] on p "Local storage is best suited for storing non-sensitive, client-side data that n…" at bounding box center [345, 281] width 510 height 59
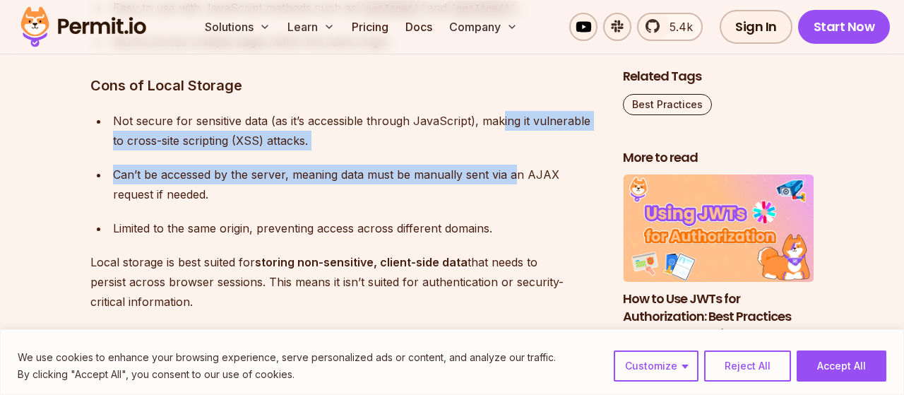
drag, startPoint x: 497, startPoint y: 300, endPoint x: 498, endPoint y: 271, distance: 29.7
click at [495, 285] on p "Local storage is best suited for storing non-sensitive, client-side data that n…" at bounding box center [345, 281] width 510 height 59
click at [501, 272] on p "Local storage is best suited for storing non-sensitive, client-side data that n…" at bounding box center [345, 281] width 510 height 59
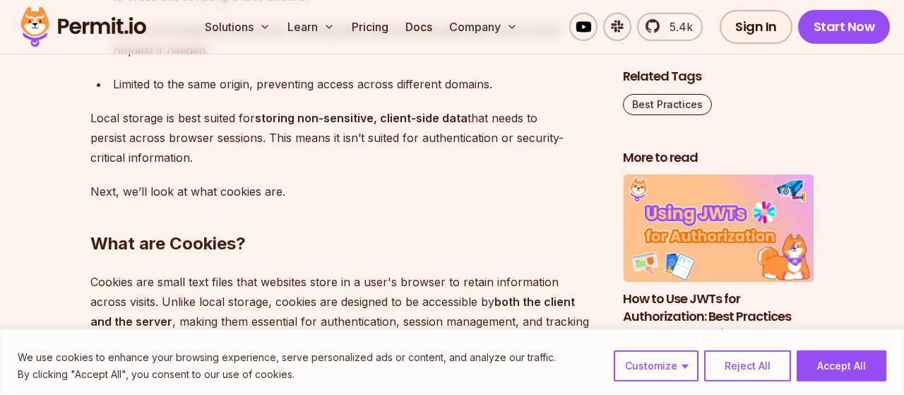
scroll to position [2841, 0]
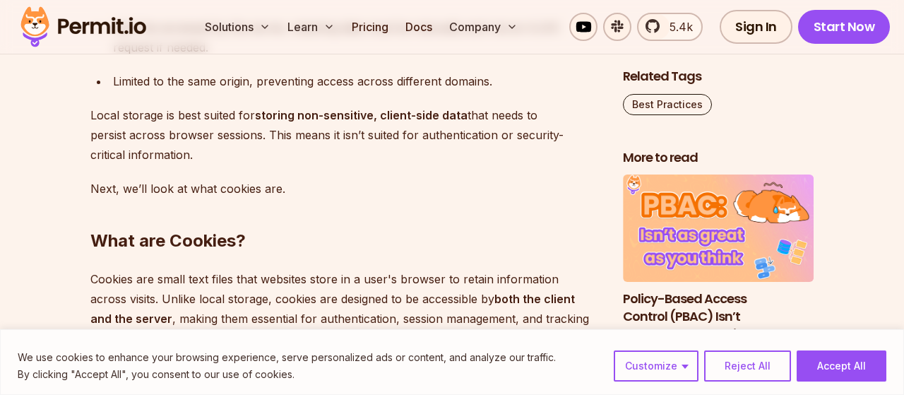
drag, startPoint x: 470, startPoint y: 211, endPoint x: 461, endPoint y: 176, distance: 36.3
click at [495, 201] on h2 "What are Cookies?" at bounding box center [345, 212] width 510 height 79
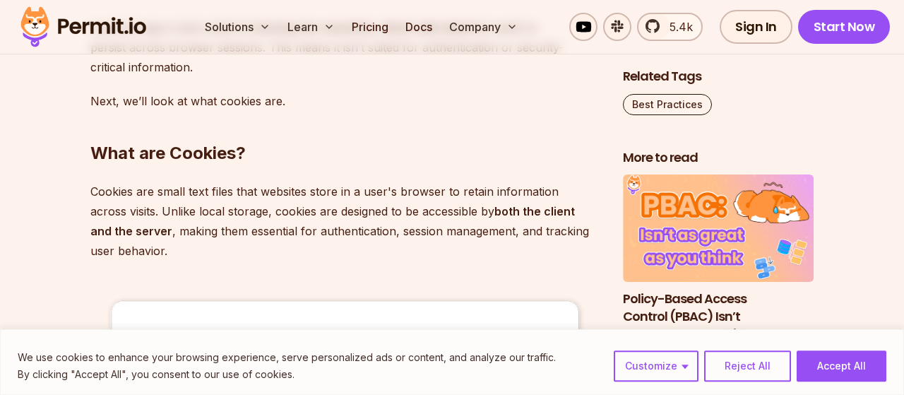
scroll to position [2988, 0]
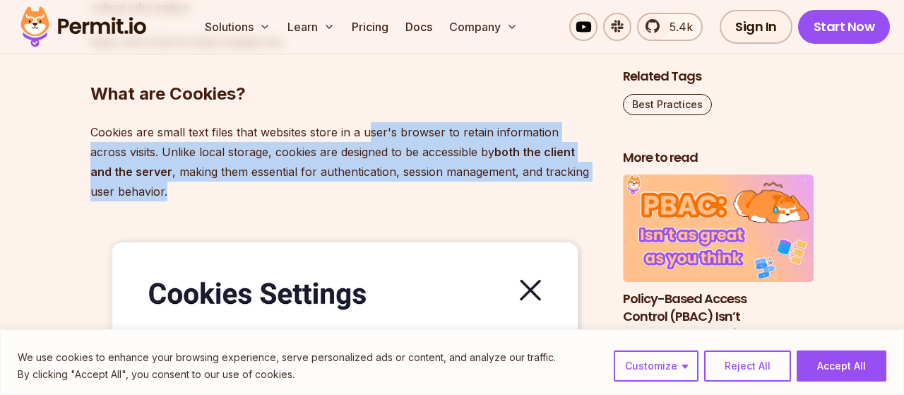
drag, startPoint x: 375, startPoint y: 145, endPoint x: 396, endPoint y: 204, distance: 63.0
click at [398, 165] on p "Cookies are small text files that websites store in a user's browser to retain …" at bounding box center [345, 161] width 510 height 79
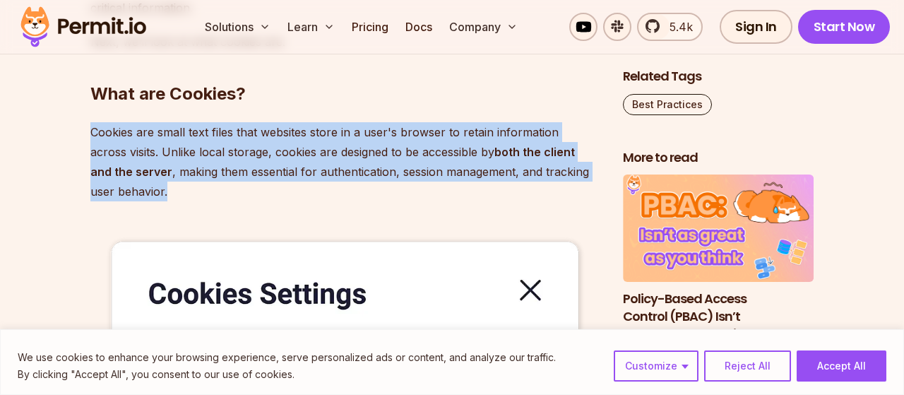
click at [380, 137] on p "Cookies are small text files that websites store in a user's browser to retain …" at bounding box center [345, 161] width 510 height 79
drag, startPoint x: 412, startPoint y: 164, endPoint x: 413, endPoint y: 197, distance: 33.2
click at [408, 159] on p "Cookies are small text files that websites store in a user's browser to retain …" at bounding box center [345, 161] width 510 height 79
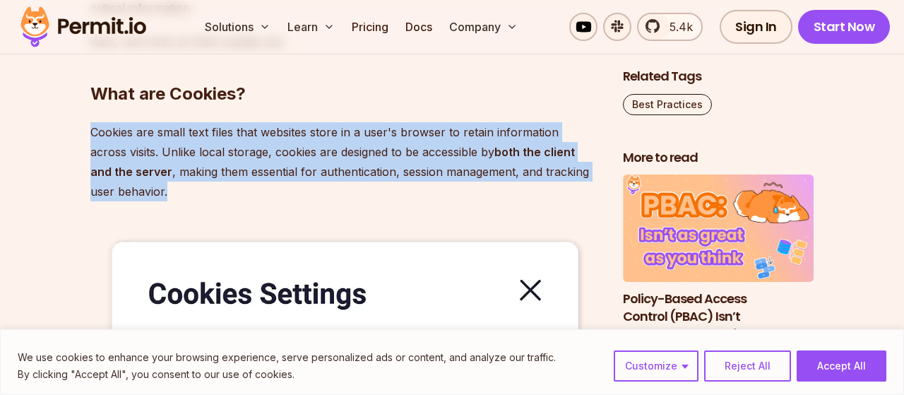
click at [379, 152] on p "Cookies are small text files that websites store in a user's browser to retain …" at bounding box center [345, 161] width 510 height 79
click at [392, 143] on p "Cookies are small text files that websites store in a user's browser to retain …" at bounding box center [345, 161] width 510 height 79
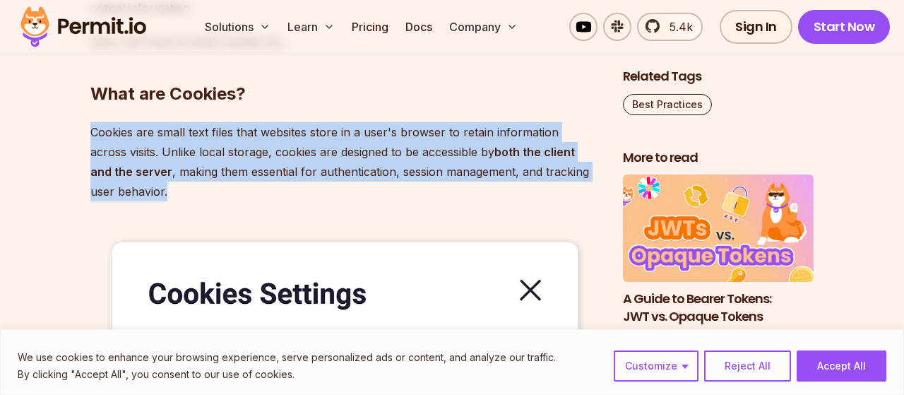
click at [395, 138] on p "Cookies are small text files that websites store in a user's browser to retain …" at bounding box center [345, 161] width 510 height 79
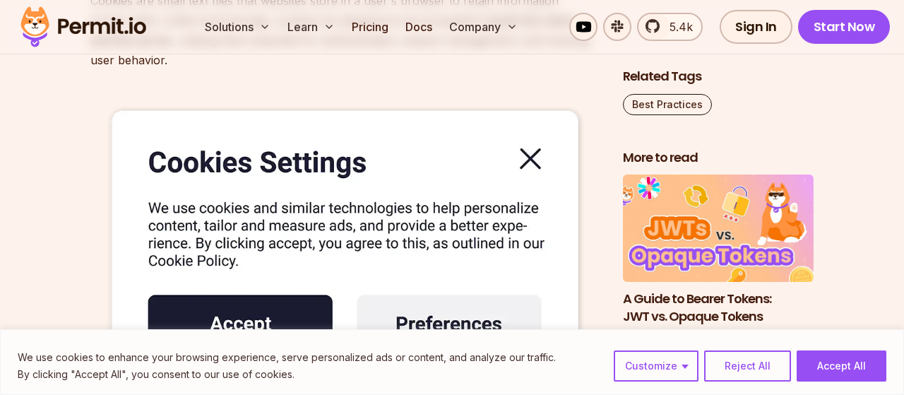
scroll to position [3209, 0]
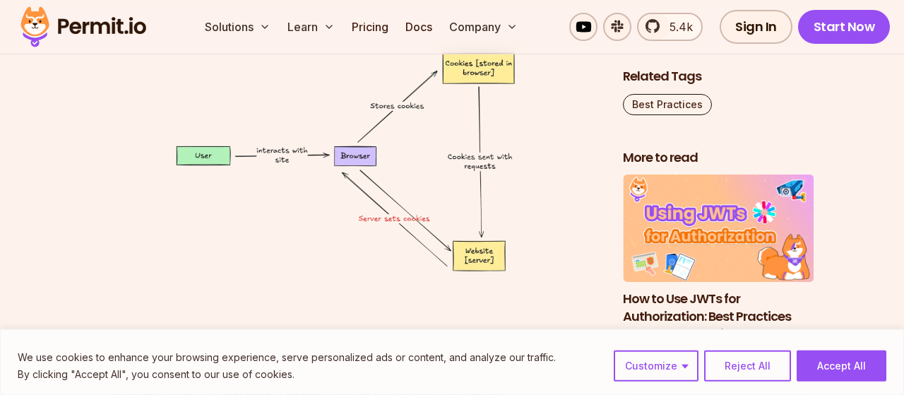
scroll to position [3650, 0]
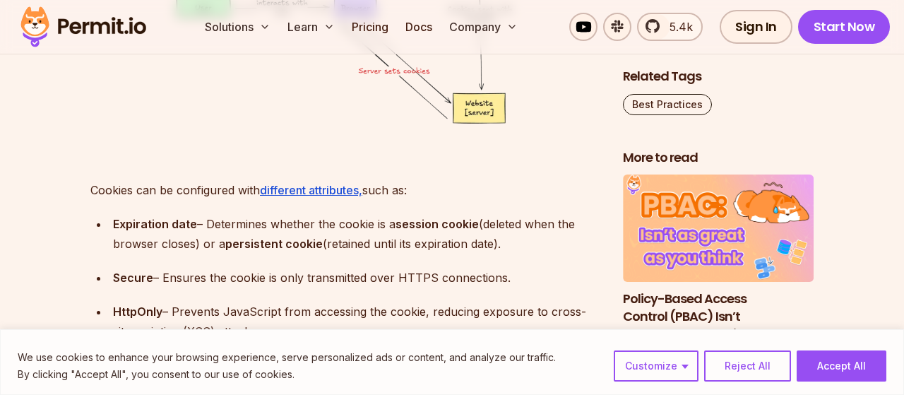
scroll to position [3870, 0]
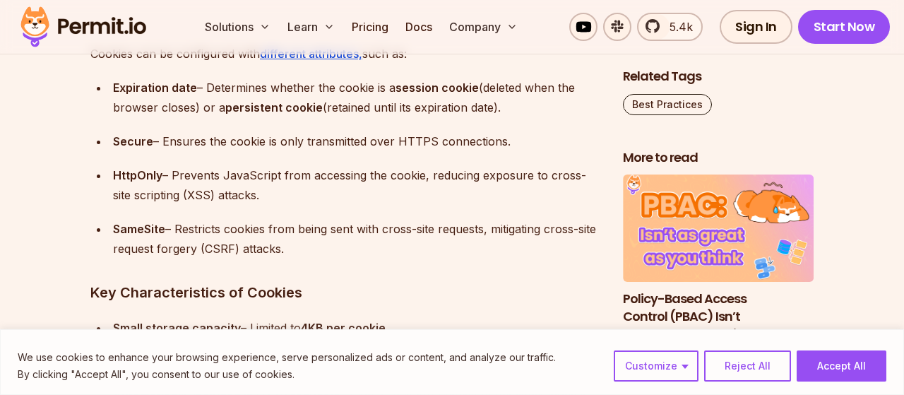
drag, startPoint x: 81, startPoint y: 192, endPoint x: 75, endPoint y: 211, distance: 19.9
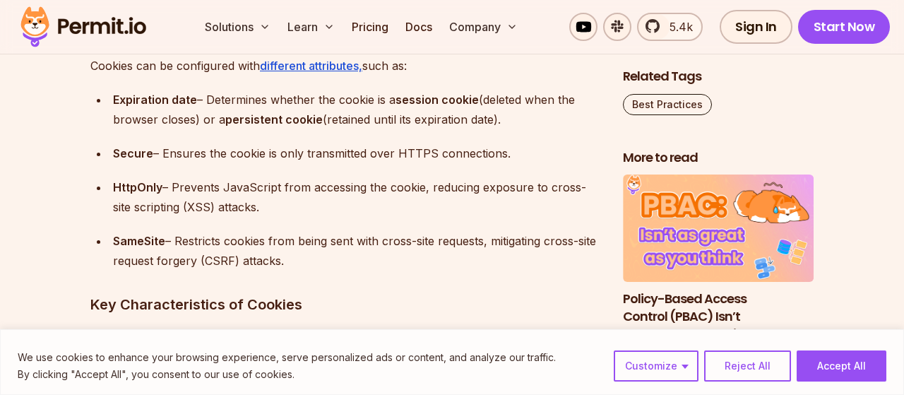
drag, startPoint x: 71, startPoint y: 222, endPoint x: 65, endPoint y: 206, distance: 17.5
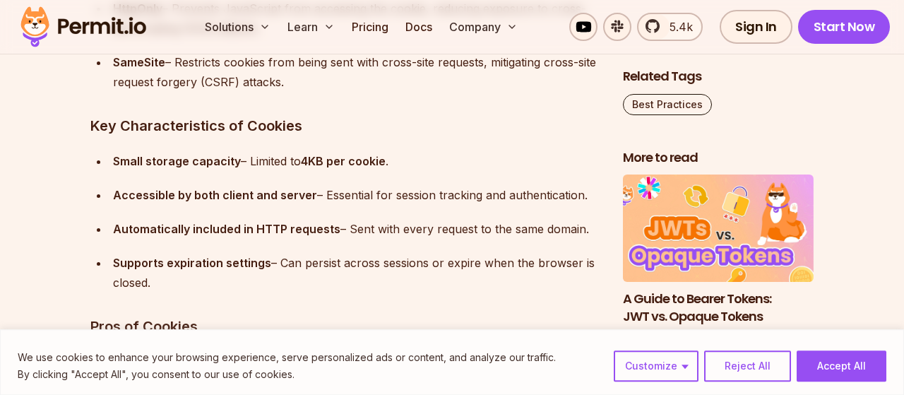
scroll to position [4092, 0]
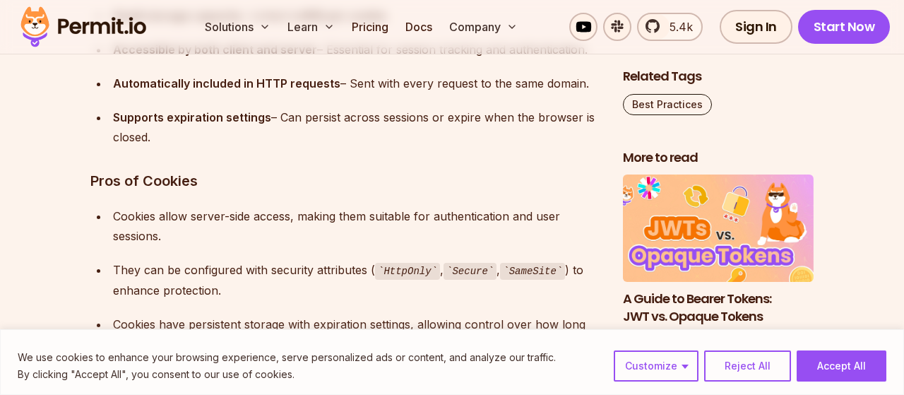
drag, startPoint x: 82, startPoint y: 199, endPoint x: 83, endPoint y: 207, distance: 7.8
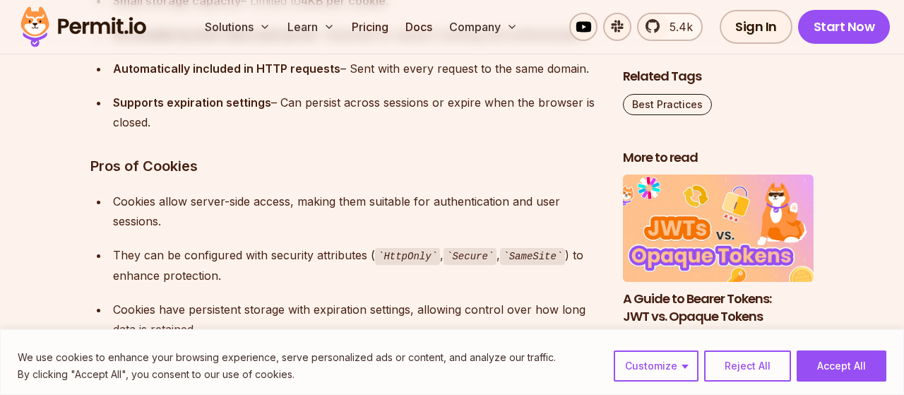
drag, startPoint x: 74, startPoint y: 186, endPoint x: 70, endPoint y: 197, distance: 12.1
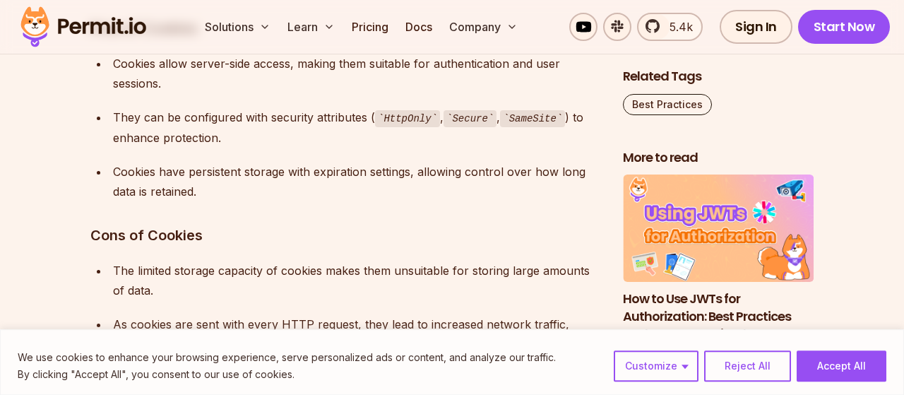
drag, startPoint x: 71, startPoint y: 193, endPoint x: 71, endPoint y: 204, distance: 10.6
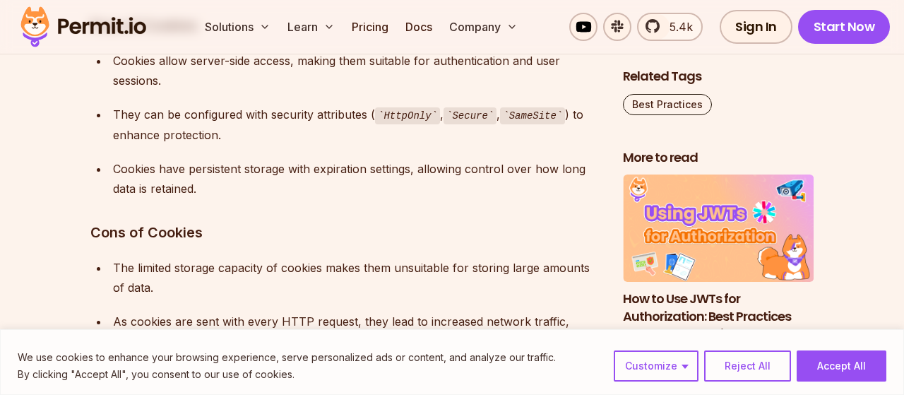
drag, startPoint x: 70, startPoint y: 213, endPoint x: 69, endPoint y: 196, distance: 17.0
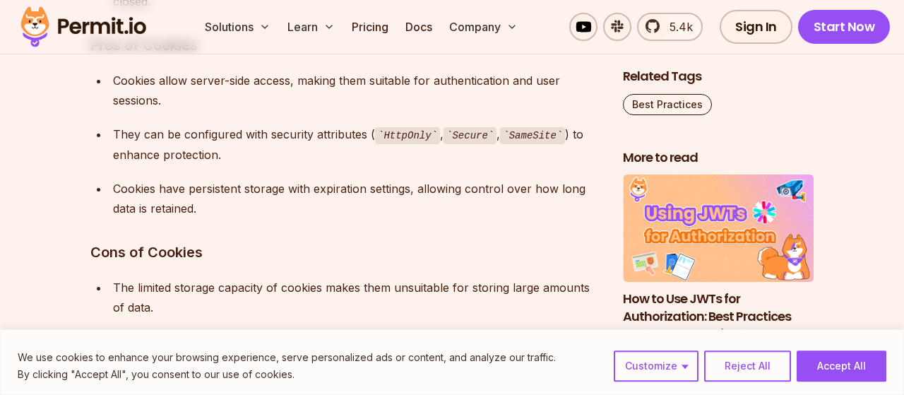
drag, startPoint x: 57, startPoint y: 200, endPoint x: 50, endPoint y: 201, distance: 7.2
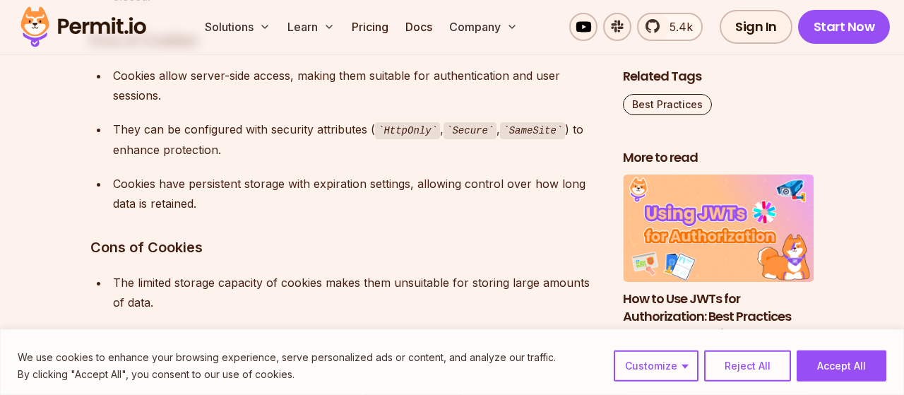
scroll to position [4390, 0]
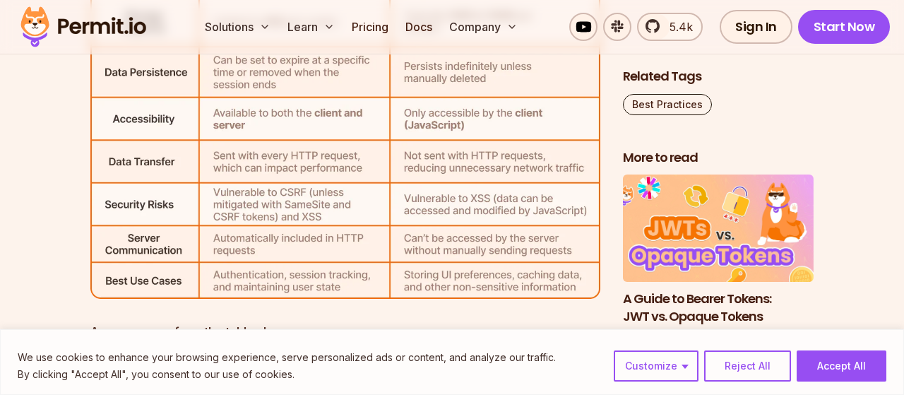
scroll to position [5125, 0]
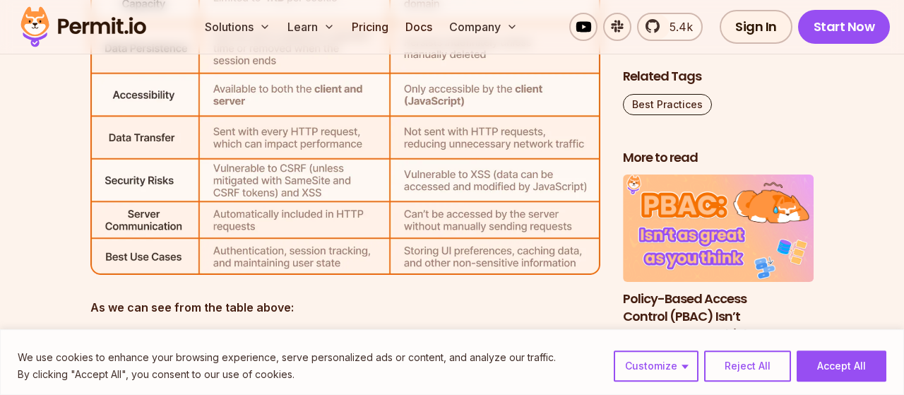
click at [329, 213] on img at bounding box center [345, 108] width 510 height 335
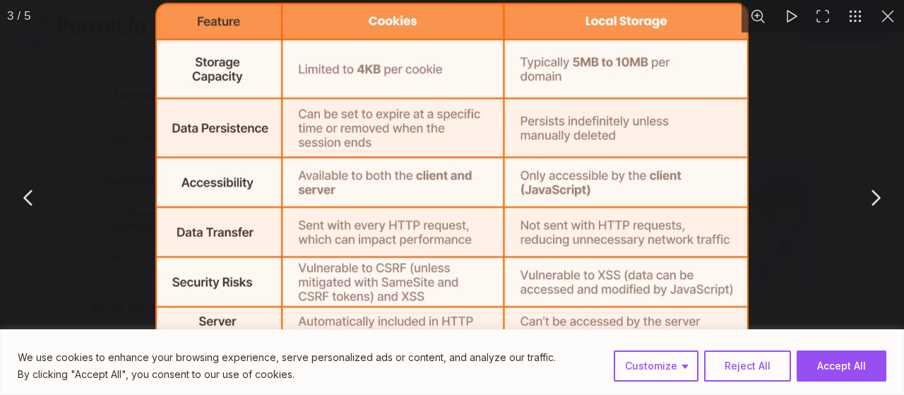
click at [121, 177] on div "You can close this modal content with the ESC key" at bounding box center [452, 197] width 904 height 395
click at [890, 12] on button "You can close this modal content with the ESC key" at bounding box center [888, 16] width 33 height 33
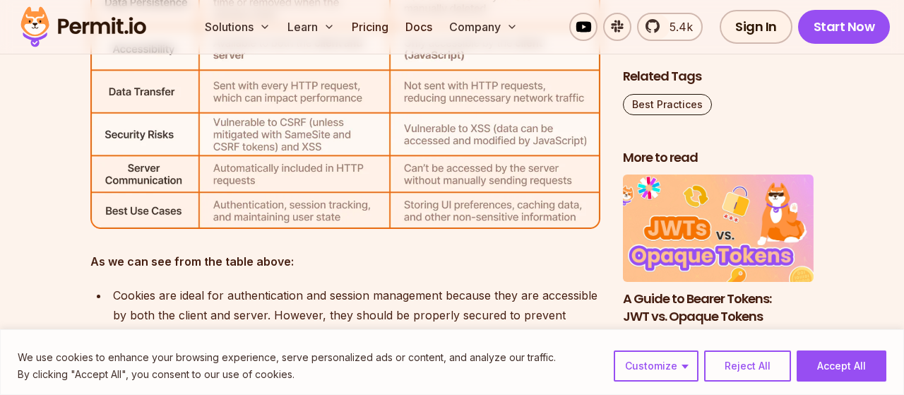
scroll to position [5199, 0]
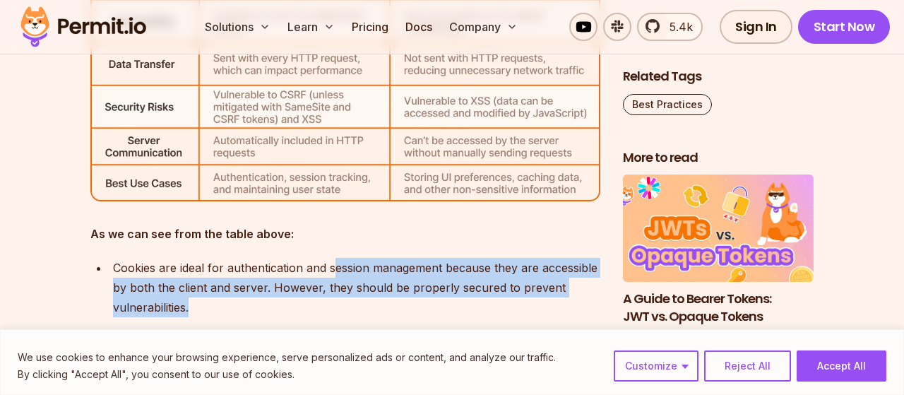
drag, startPoint x: 329, startPoint y: 314, endPoint x: 333, endPoint y: 254, distance: 60.2
click at [322, 290] on div "Cookies are ideal for authentication and session management because they are ac…" at bounding box center [357, 287] width 488 height 59
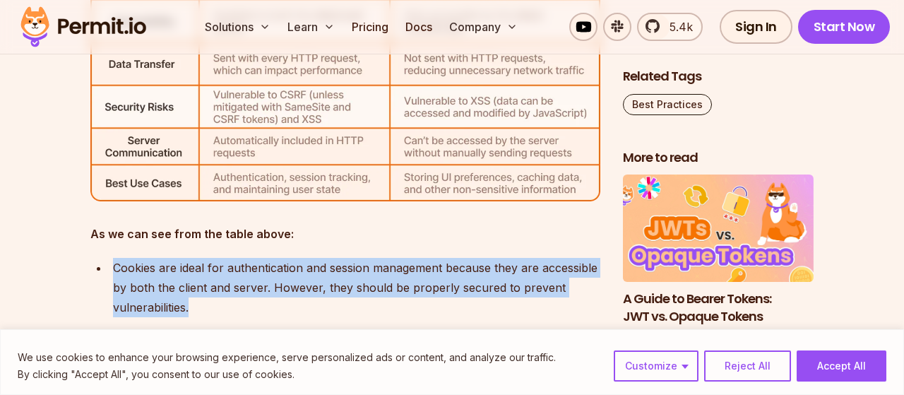
drag, startPoint x: 322, startPoint y: 234, endPoint x: 319, endPoint y: 245, distance: 11.7
click at [310, 276] on div "Cookies are ideal for authentication and session management because they are ac…" at bounding box center [357, 287] width 488 height 59
drag, startPoint x: 396, startPoint y: 252, endPoint x: 393, endPoint y: 261, distance: 9.8
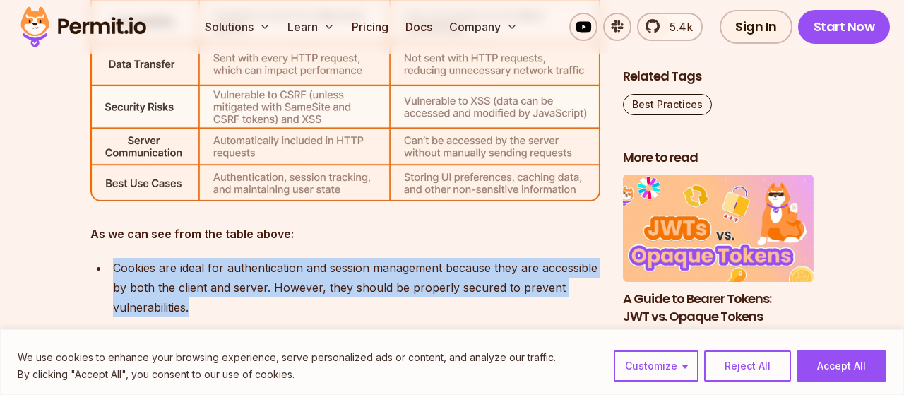
click at [389, 296] on div "Cookies are ideal for authentication and session management because they are ac…" at bounding box center [357, 287] width 488 height 59
drag, startPoint x: 383, startPoint y: 267, endPoint x: 389, endPoint y: 241, distance: 26.7
click at [377, 278] on div "Cookies are ideal for authentication and session management because they are ac…" at bounding box center [357, 287] width 488 height 59
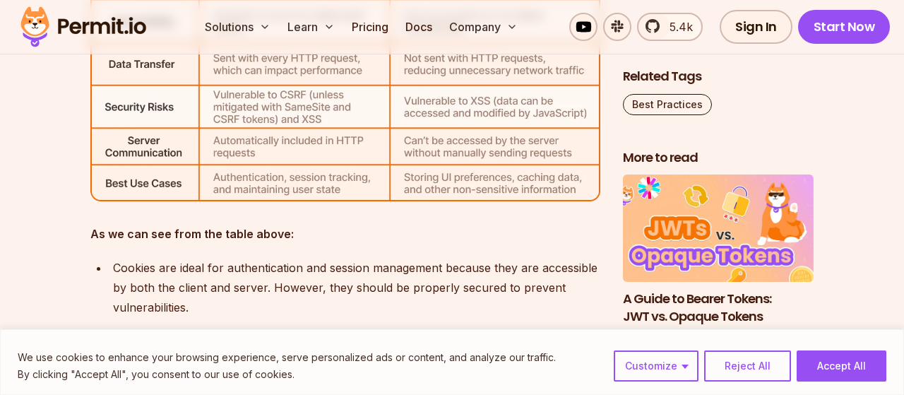
scroll to position [5272, 0]
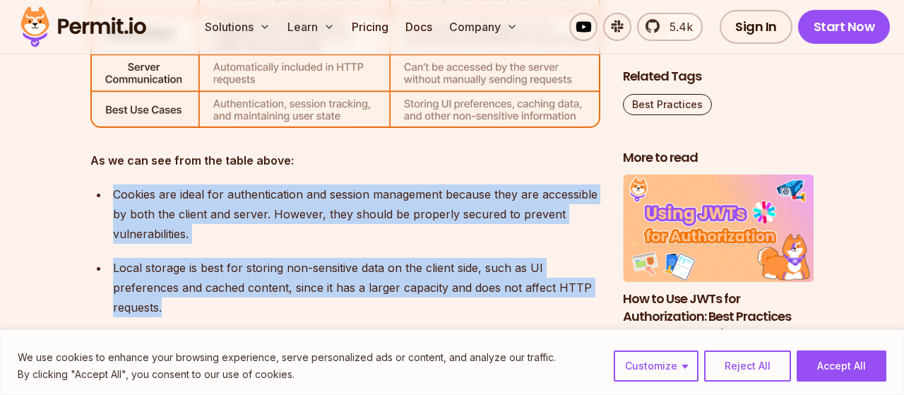
drag, startPoint x: 355, startPoint y: 238, endPoint x: 365, endPoint y: 152, distance: 86.8
click at [350, 225] on div "Cookies are ideal for authentication and session management because they are ac…" at bounding box center [357, 213] width 488 height 59
drag, startPoint x: 366, startPoint y: 306, endPoint x: 395, endPoint y: 182, distance: 127.7
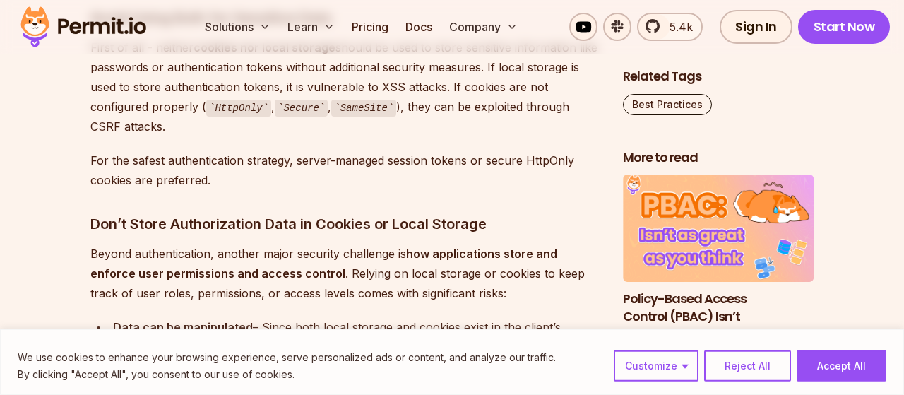
scroll to position [7403, 0]
